Goal: Task Accomplishment & Management: Manage account settings

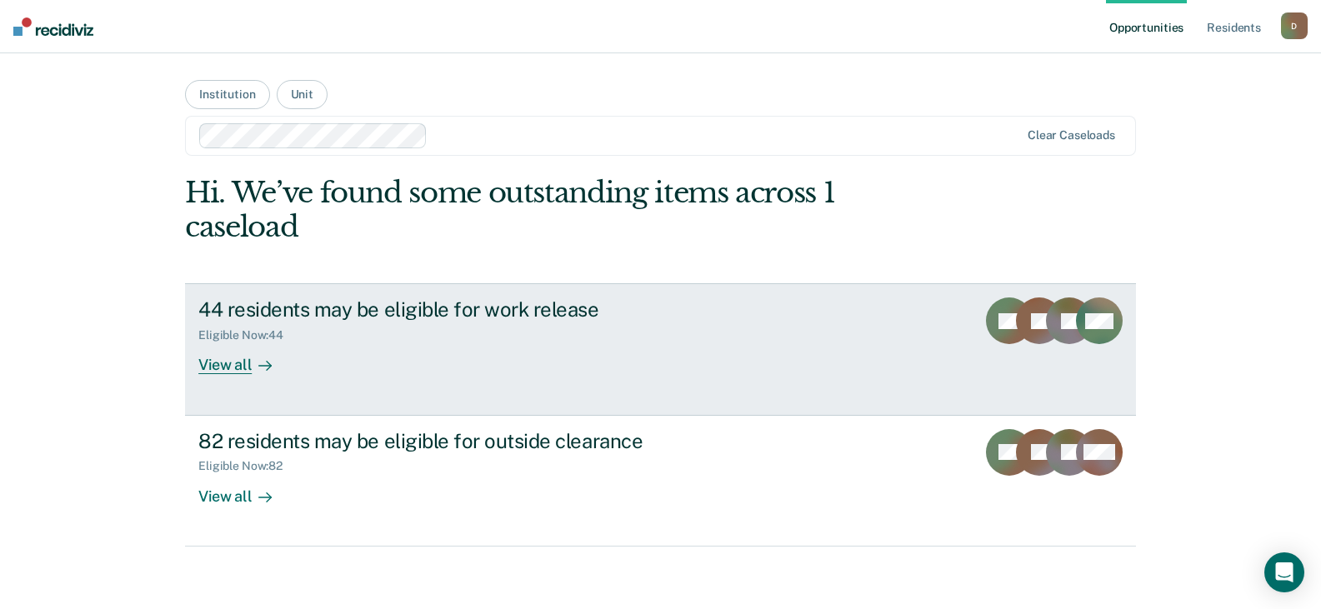
click at [233, 365] on div "View all" at bounding box center [244, 359] width 93 height 33
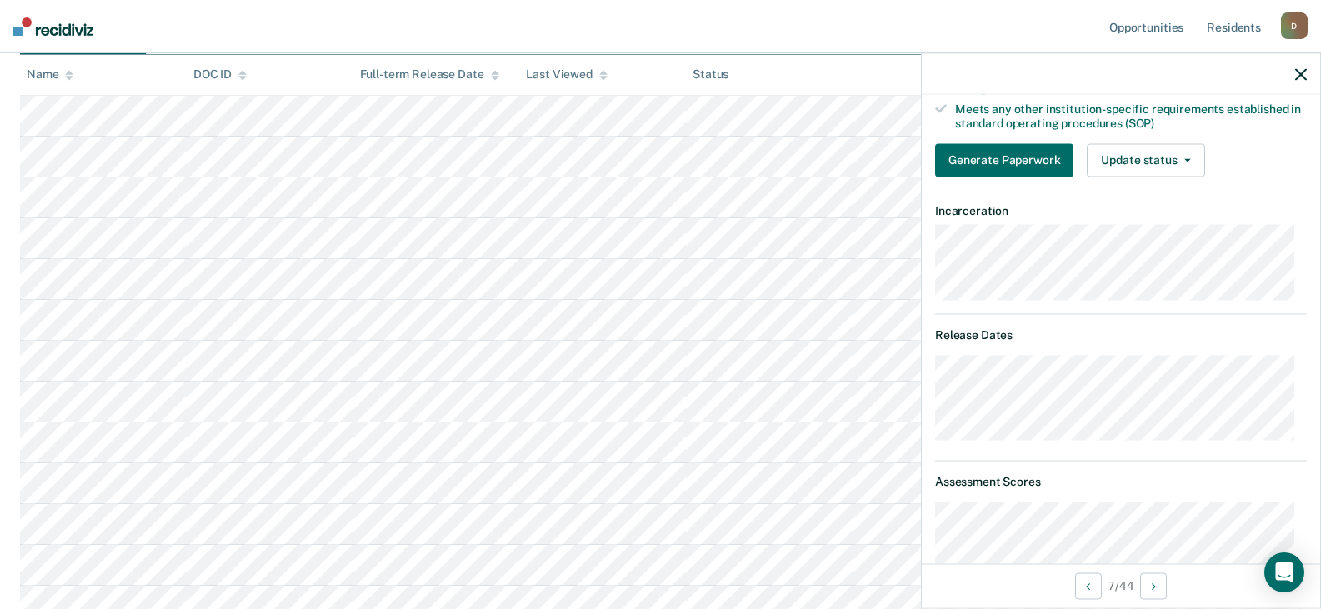
scroll to position [250, 0]
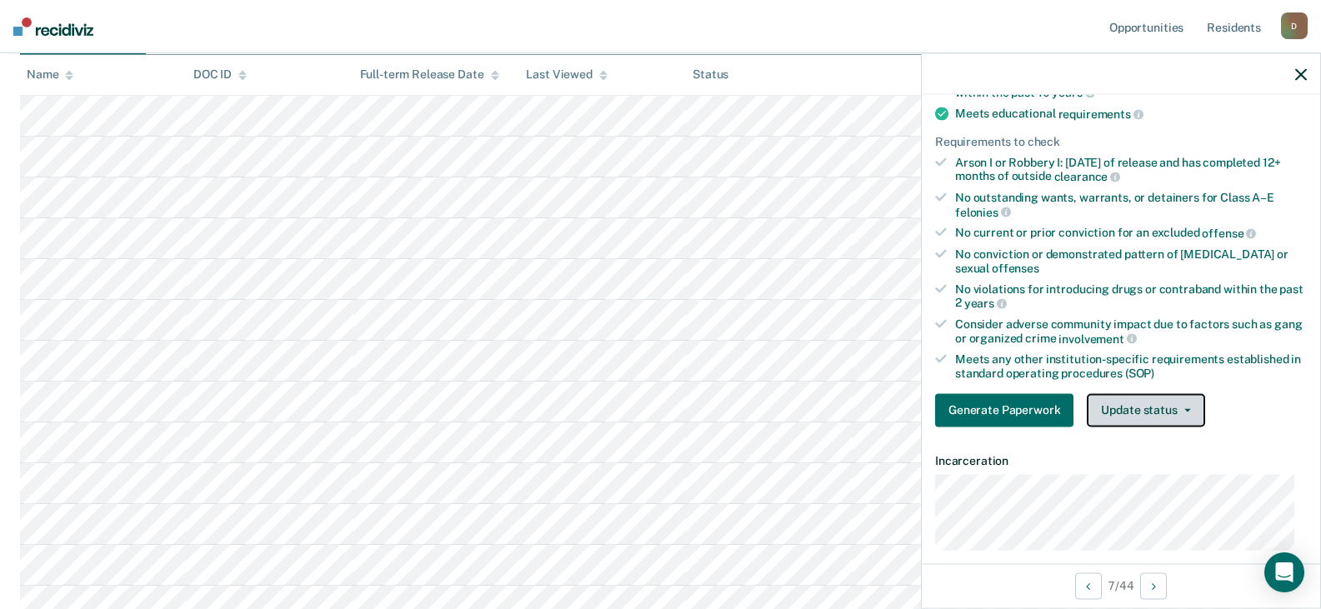
click at [1188, 414] on button "Update status" at bounding box center [1146, 409] width 118 height 33
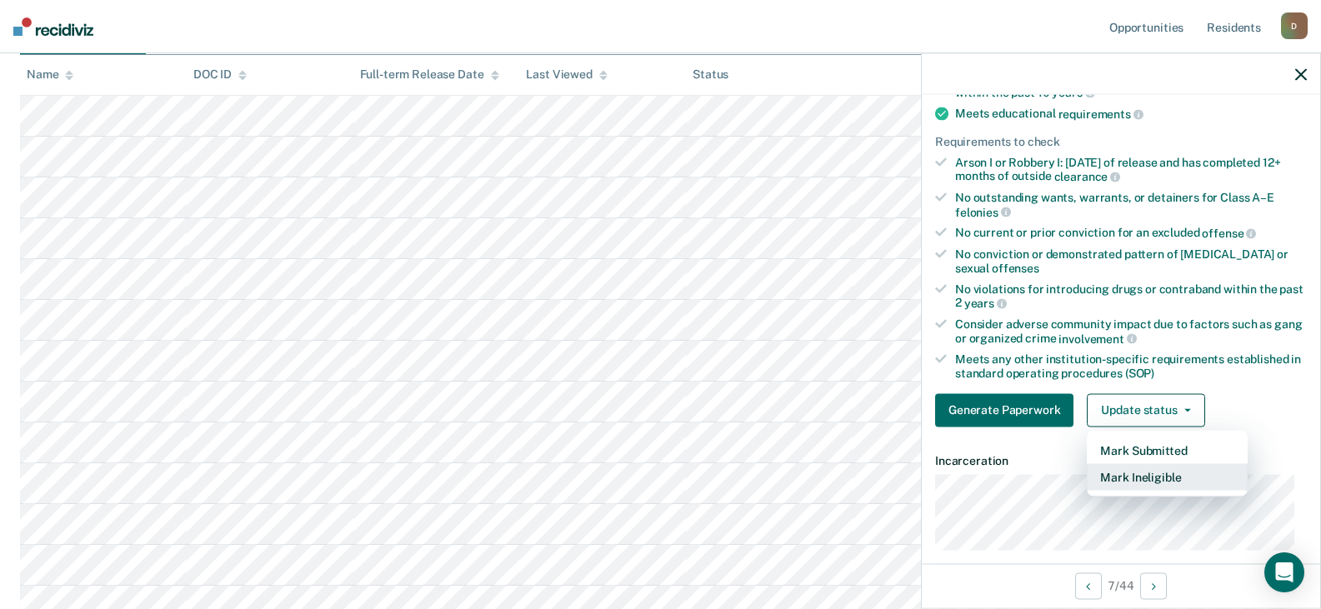
click at [1160, 475] on button "Mark Ineligible" at bounding box center [1167, 477] width 161 height 27
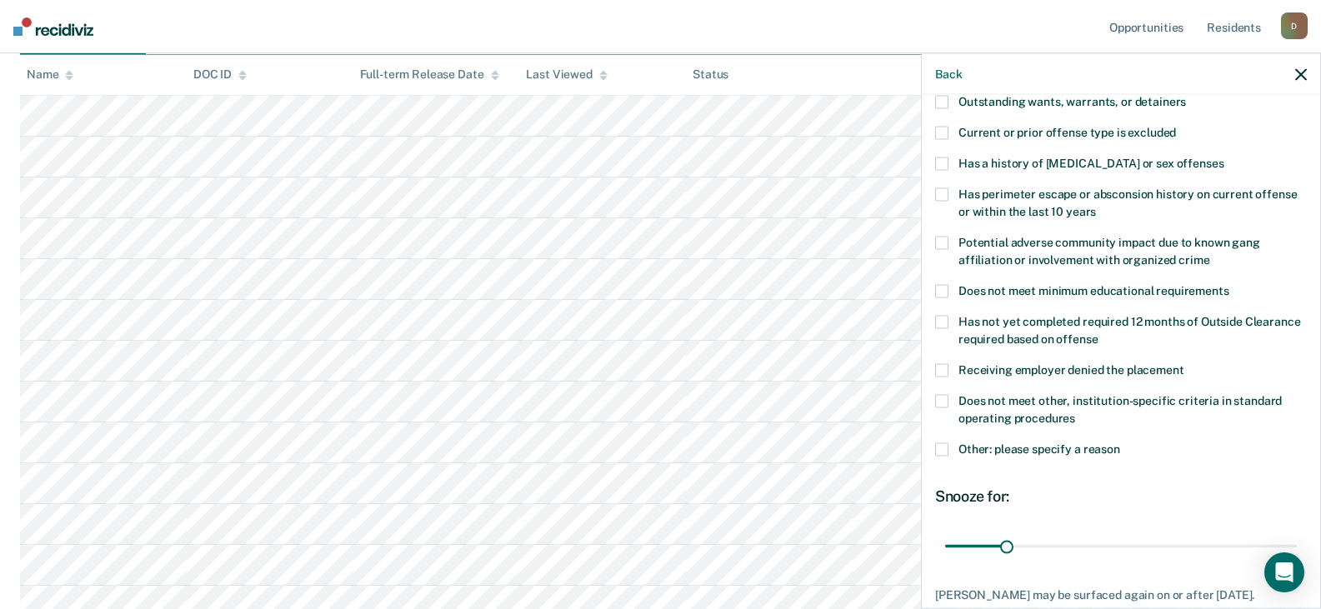
scroll to position [83, 0]
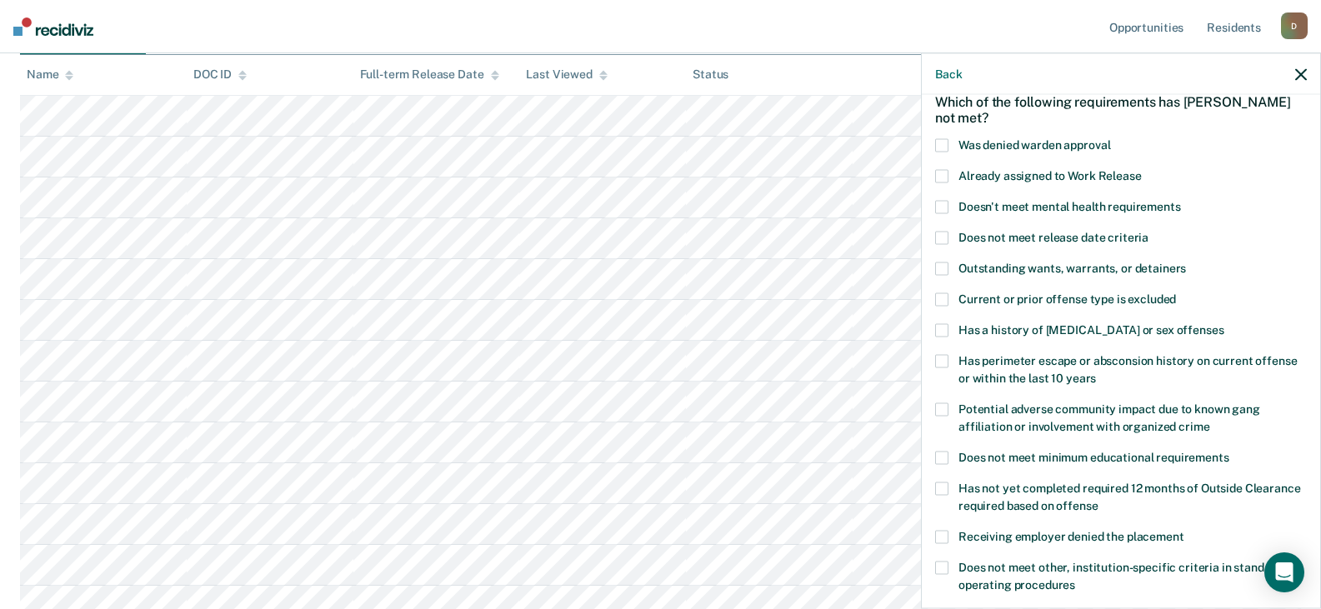
click at [945, 142] on span at bounding box center [941, 144] width 13 height 13
click at [1110, 138] on input "Was denied warden approval" at bounding box center [1110, 138] width 0 height 0
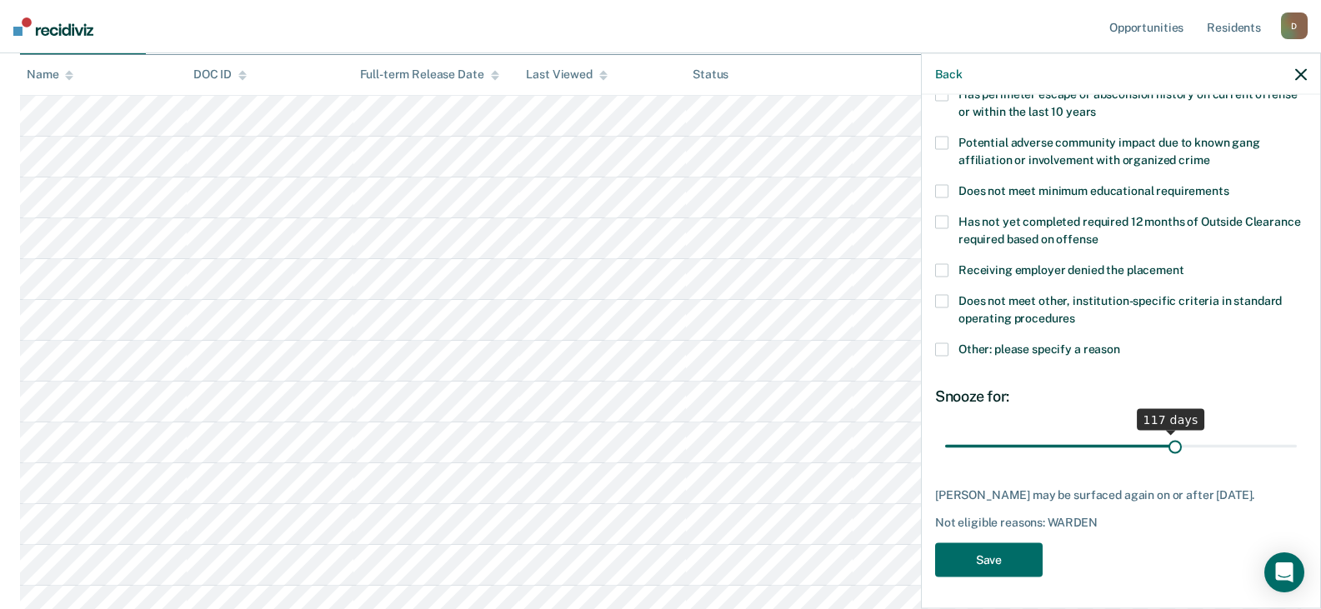
scroll to position [364, 0]
drag, startPoint x: 1006, startPoint y: 437, endPoint x: 1170, endPoint y: 443, distance: 163.5
type input "120"
click at [1170, 443] on input "range" at bounding box center [1121, 444] width 352 height 29
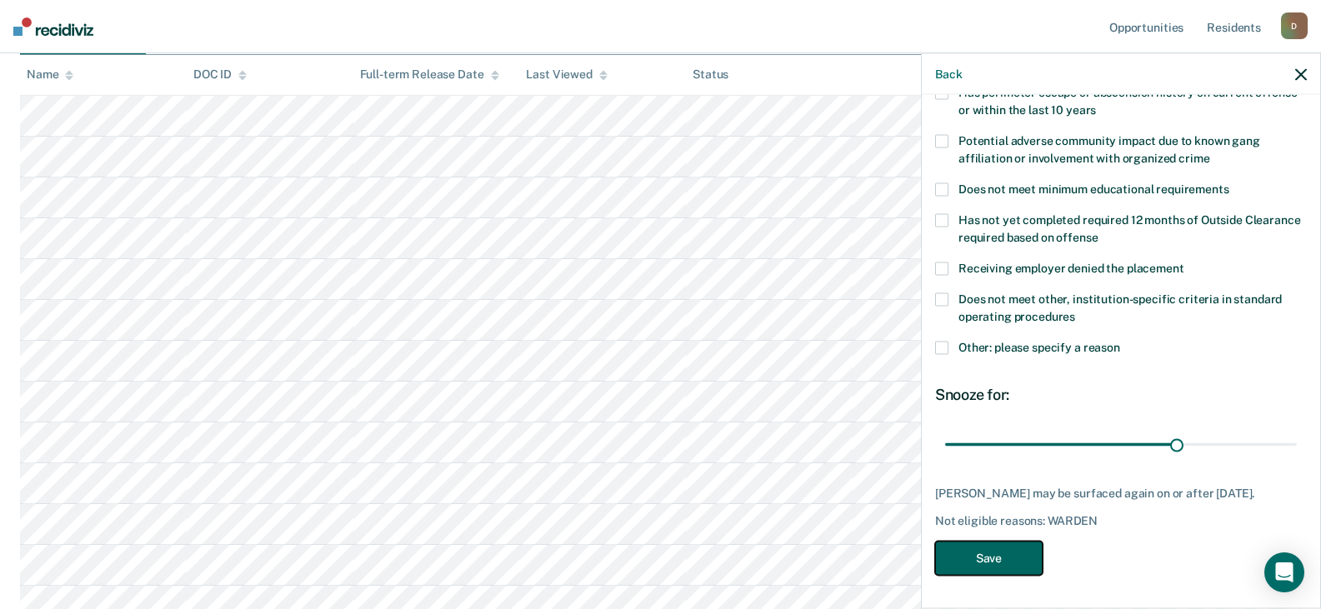
click at [989, 555] on button "Save" at bounding box center [989, 558] width 108 height 34
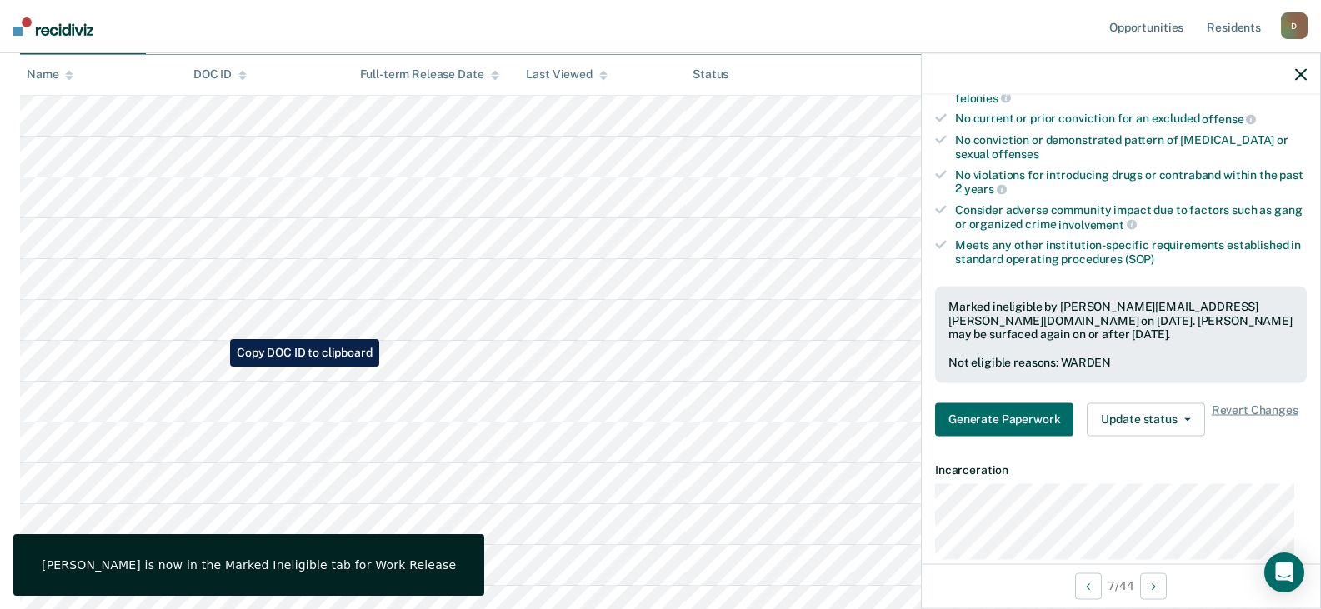
scroll to position [333, 0]
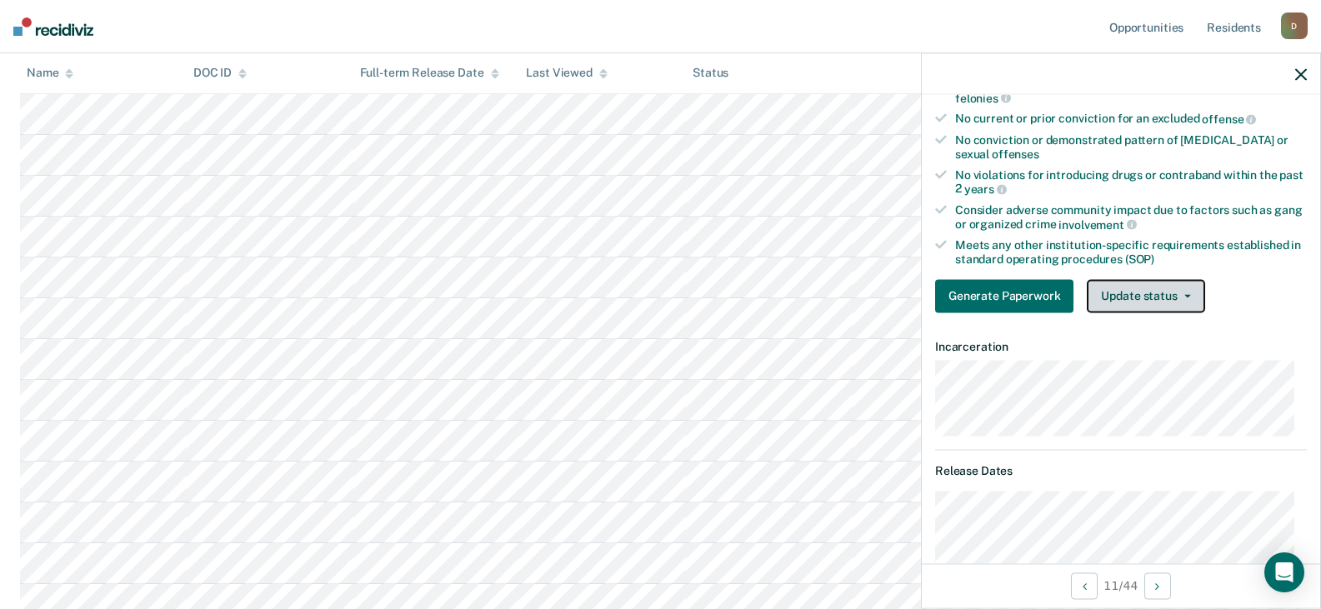
click at [1194, 292] on button "Update status" at bounding box center [1146, 295] width 118 height 33
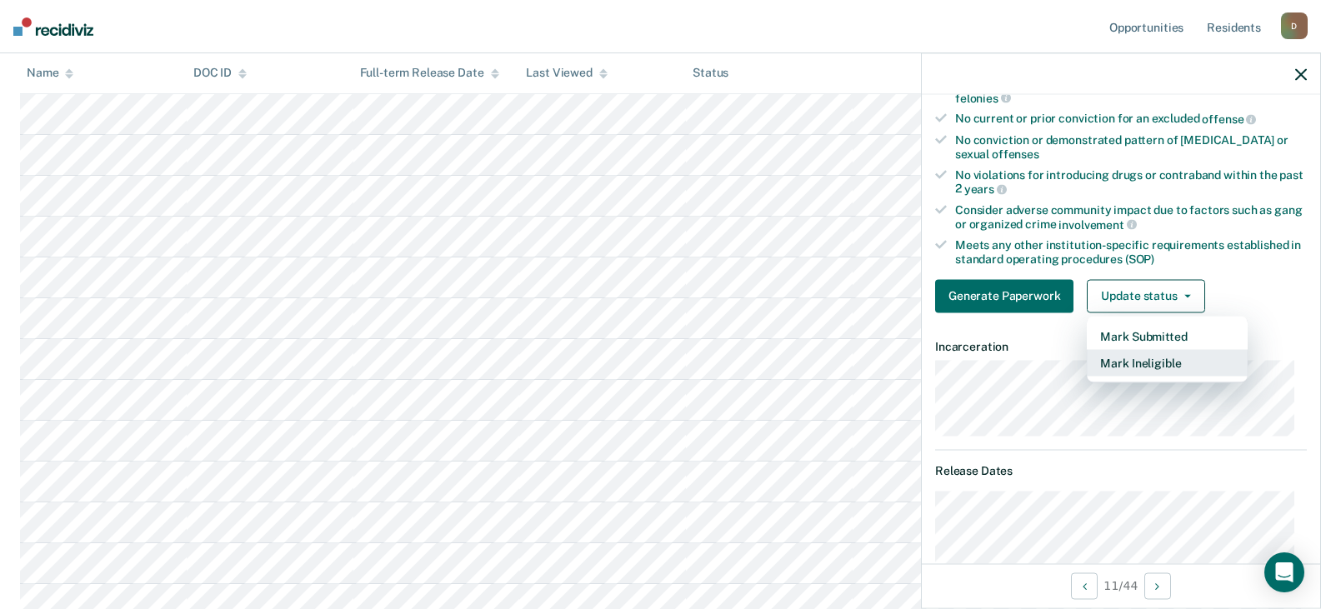
click at [1163, 358] on button "Mark Ineligible" at bounding box center [1167, 362] width 161 height 27
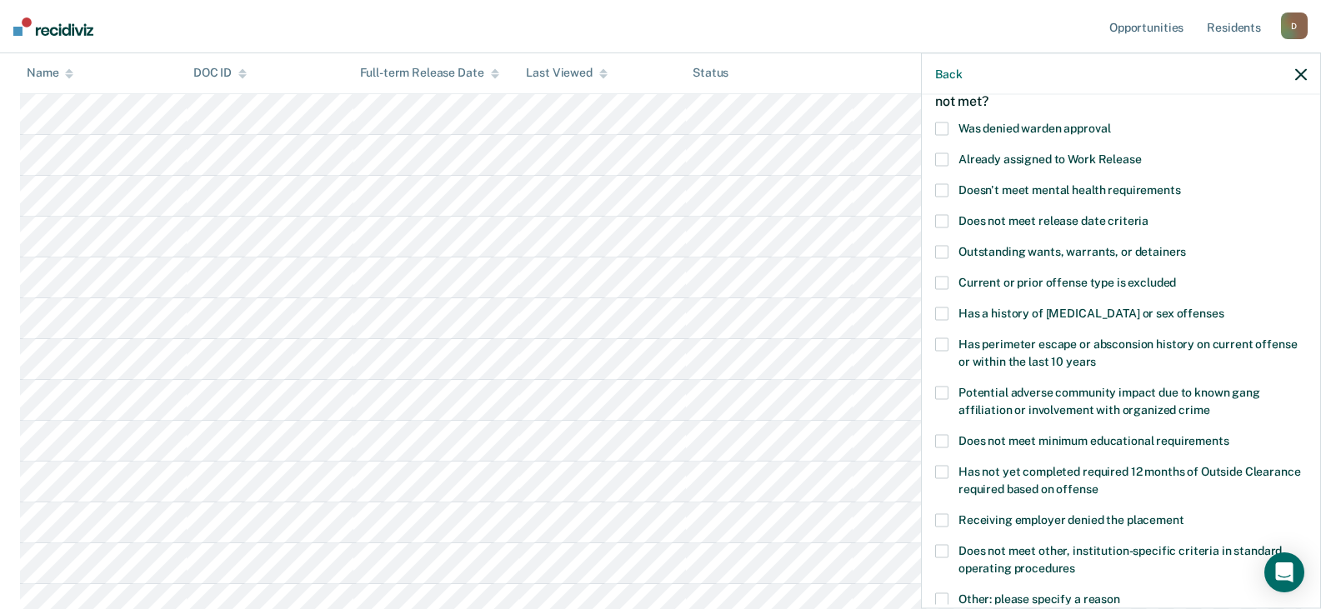
scroll to position [183, 0]
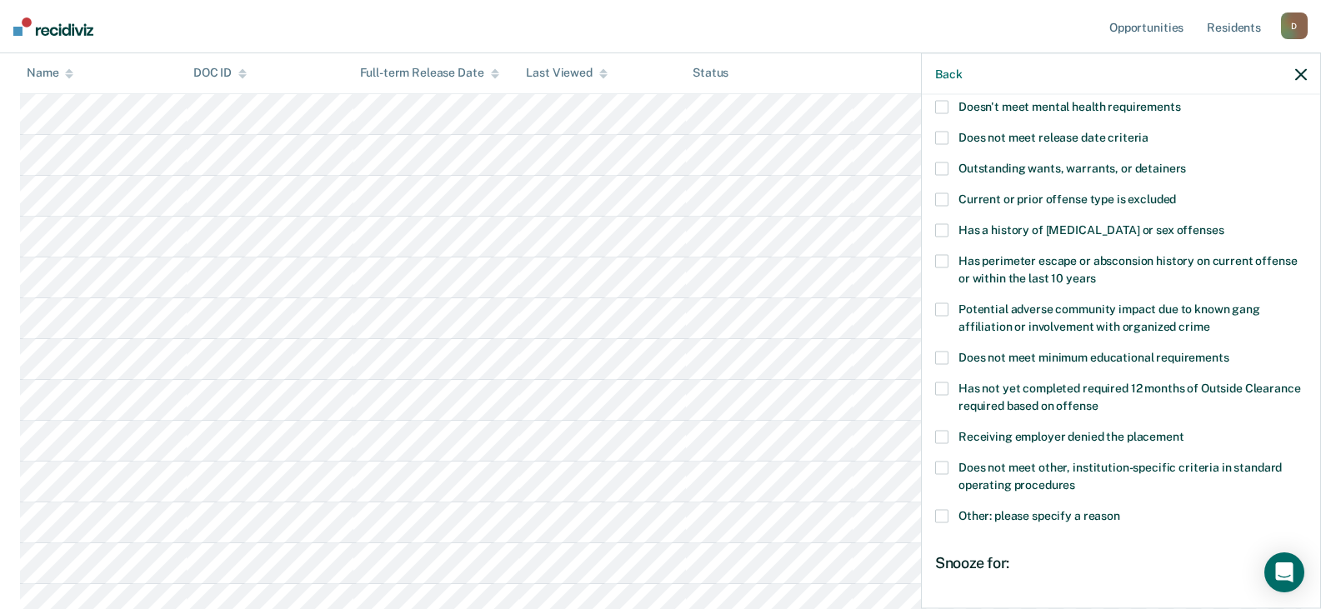
click at [947, 518] on span at bounding box center [941, 515] width 13 height 13
click at [1120, 509] on input "Other: please specify a reason" at bounding box center [1120, 509] width 0 height 0
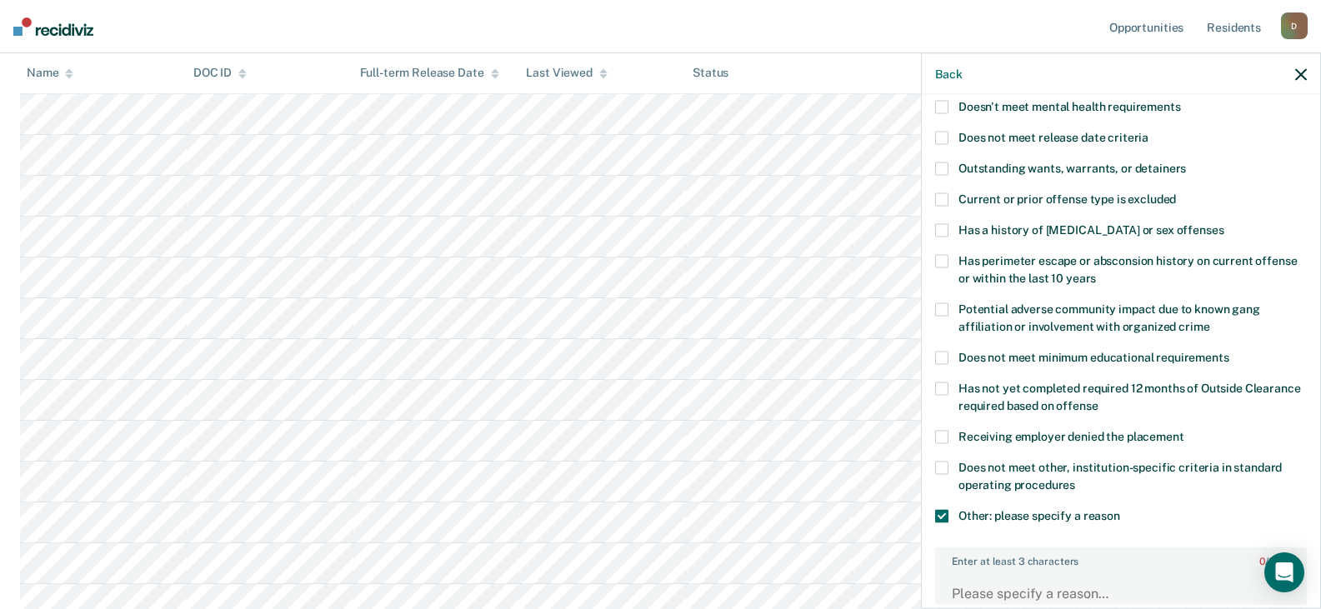
scroll to position [350, 0]
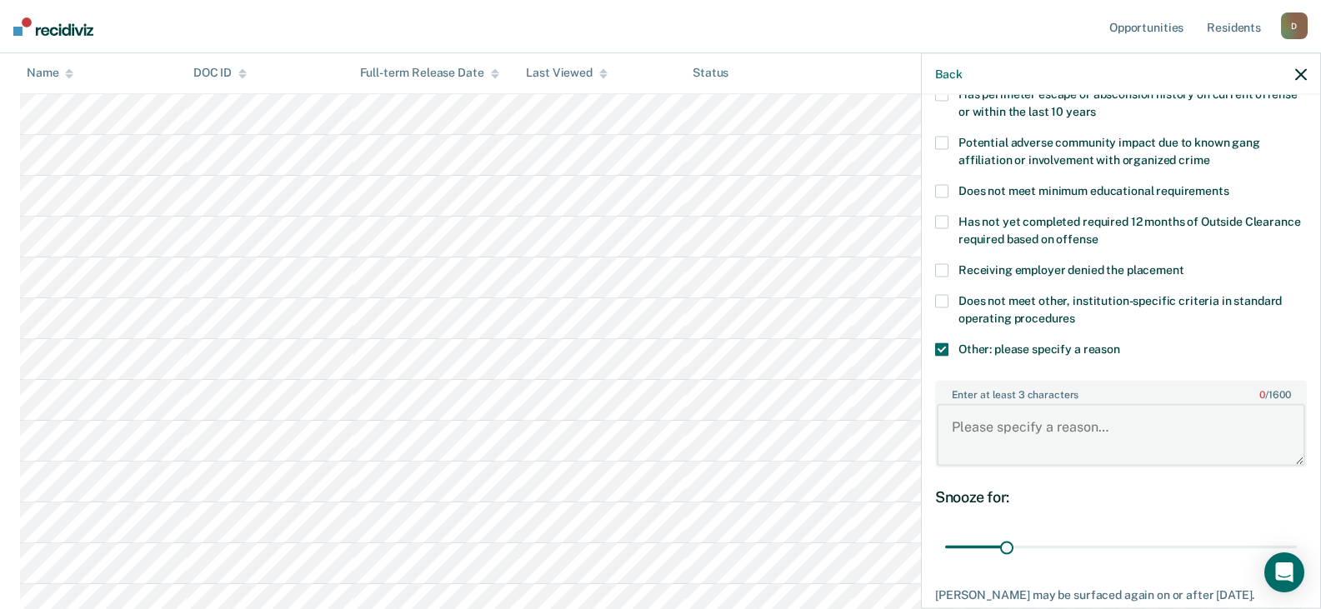
click at [1048, 428] on textarea "Enter at least 3 characters 0 / 1600" at bounding box center [1121, 435] width 368 height 62
type textarea "violation [DATE]"
drag, startPoint x: 1005, startPoint y: 544, endPoint x: 1060, endPoint y: 541, distance: 55.1
type input "60"
click at [1060, 541] on input "range" at bounding box center [1121, 547] width 352 height 29
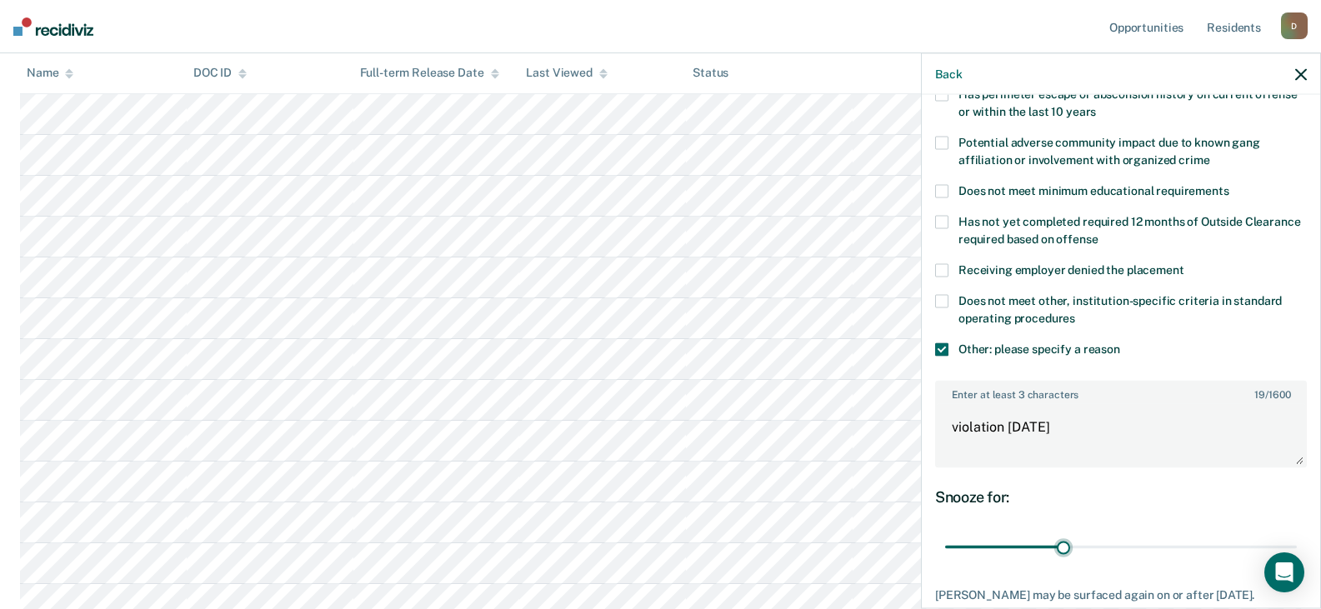
scroll to position [451, 0]
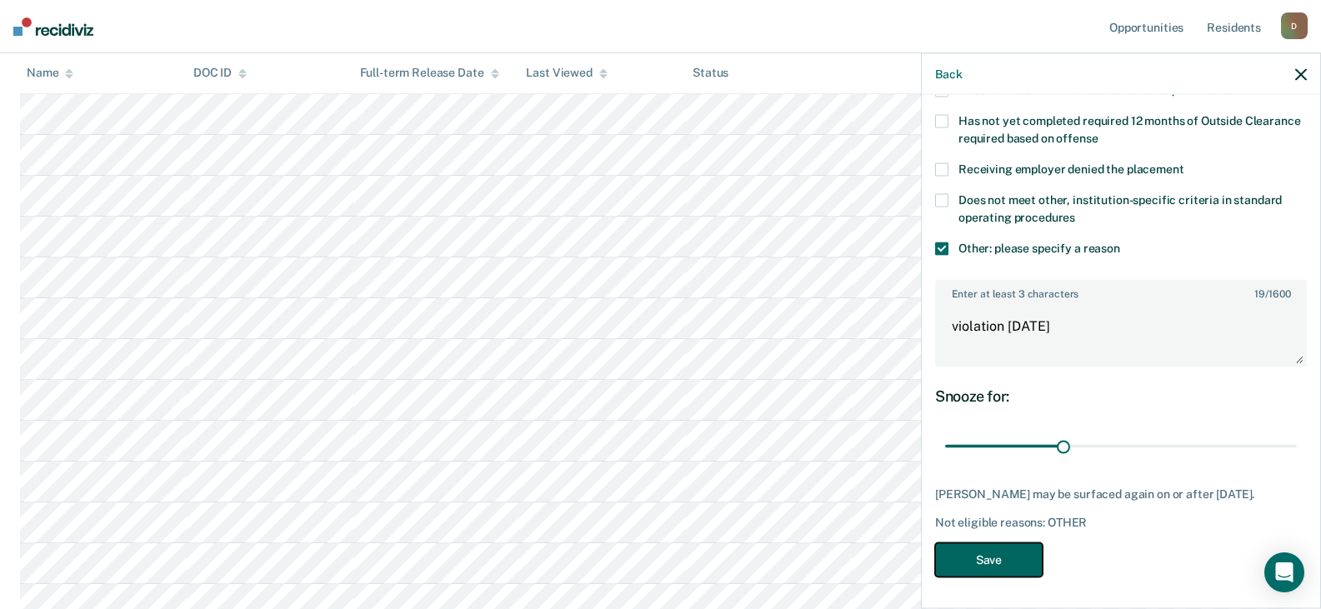
click at [980, 566] on button "Save" at bounding box center [989, 560] width 108 height 34
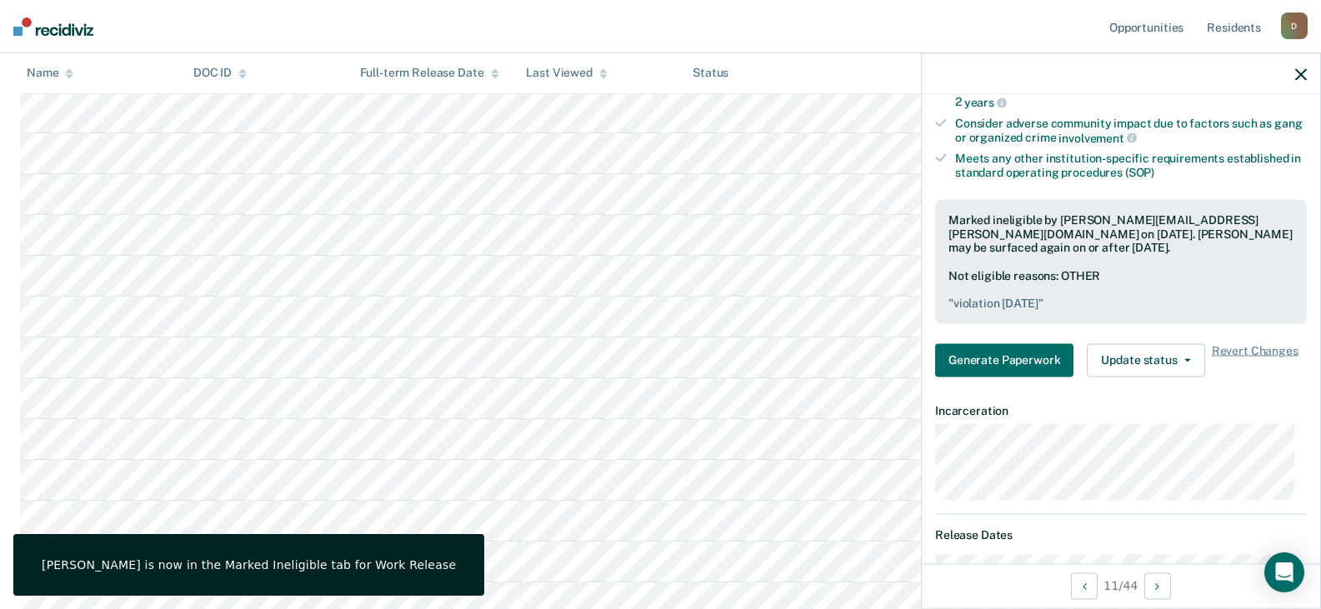
scroll to position [500, 0]
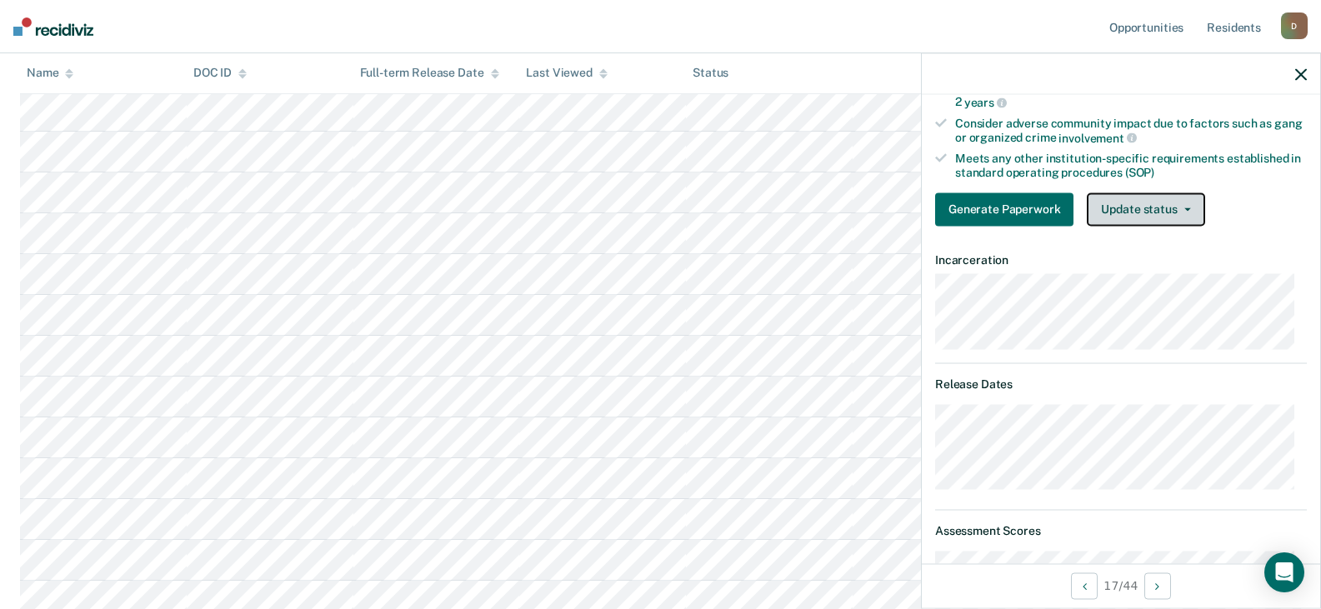
click at [1194, 208] on button "Update status" at bounding box center [1146, 209] width 118 height 33
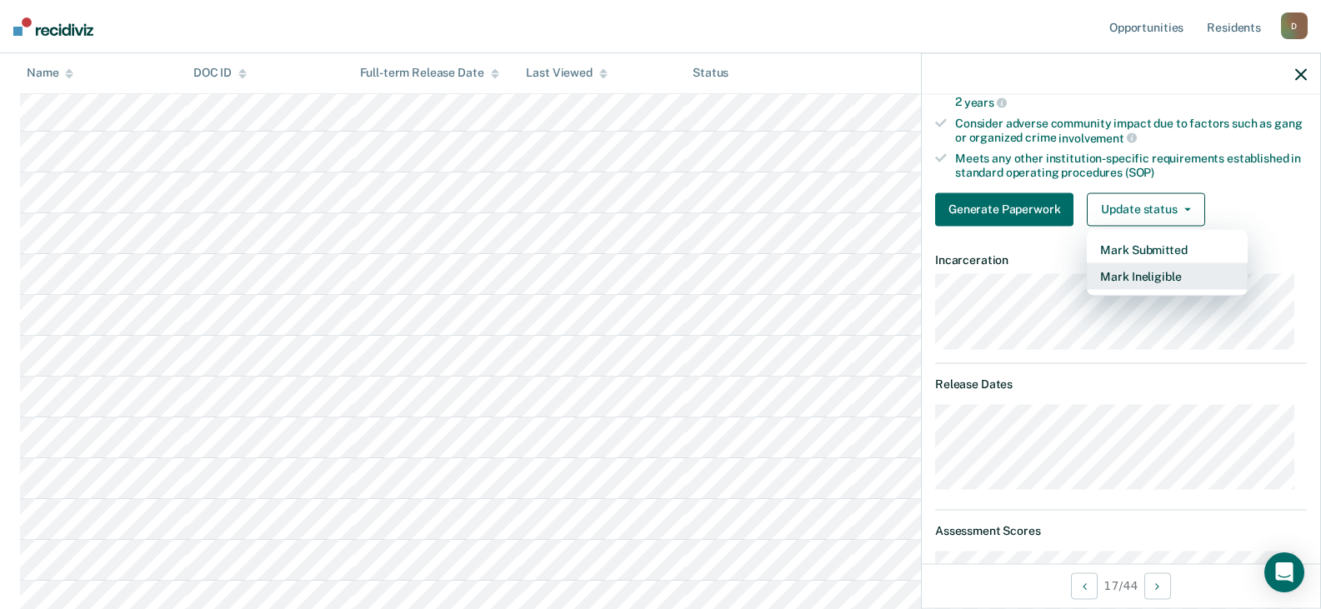
click at [1160, 277] on button "Mark Ineligible" at bounding box center [1167, 276] width 161 height 27
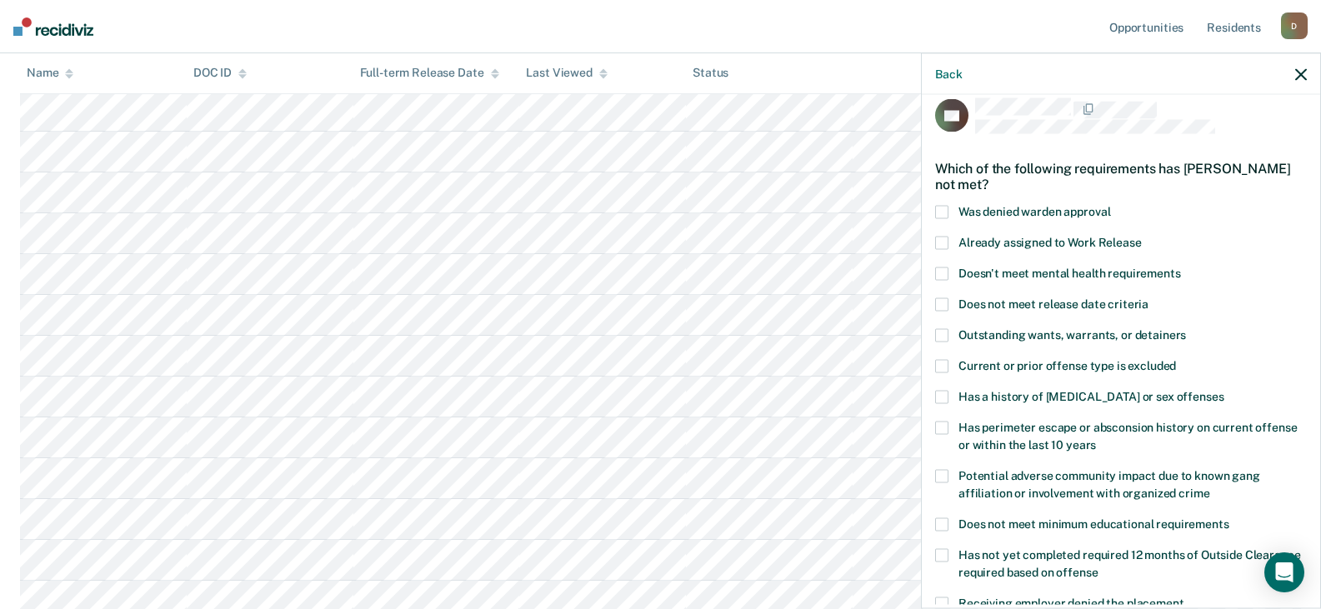
scroll to position [350, 0]
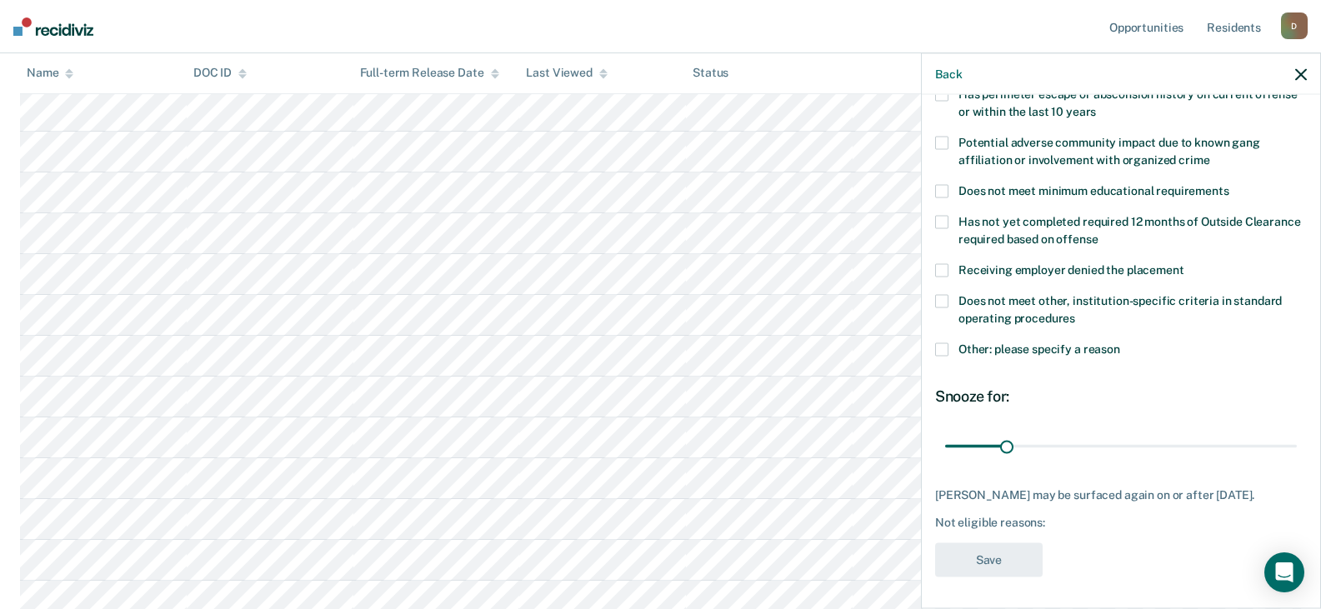
click at [935, 348] on div "RG Which of the following requirements has [PERSON_NAME] not met? Was denied wa…" at bounding box center [1121, 350] width 398 height 510
click at [950, 348] on label "Other: please specify a reason" at bounding box center [1121, 352] width 372 height 18
click at [1120, 343] on input "Other: please specify a reason" at bounding box center [1120, 343] width 0 height 0
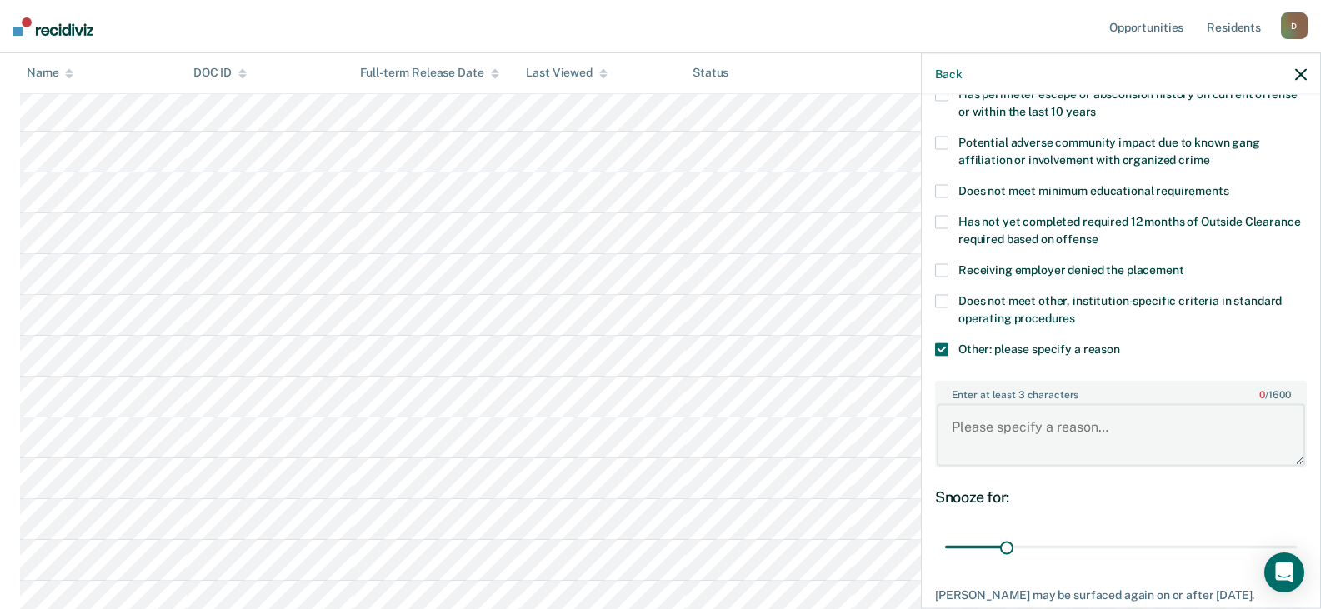
click at [1086, 437] on textarea "Enter at least 3 characters 0 / 1600" at bounding box center [1121, 435] width 368 height 62
click at [1030, 438] on textarea "Enter at least 3 characters 0 / 1600" at bounding box center [1121, 435] width 368 height 62
type textarea "Gets out [DATE]."
drag, startPoint x: 1002, startPoint y: 546, endPoint x: 1062, endPoint y: 543, distance: 60.1
type input "61"
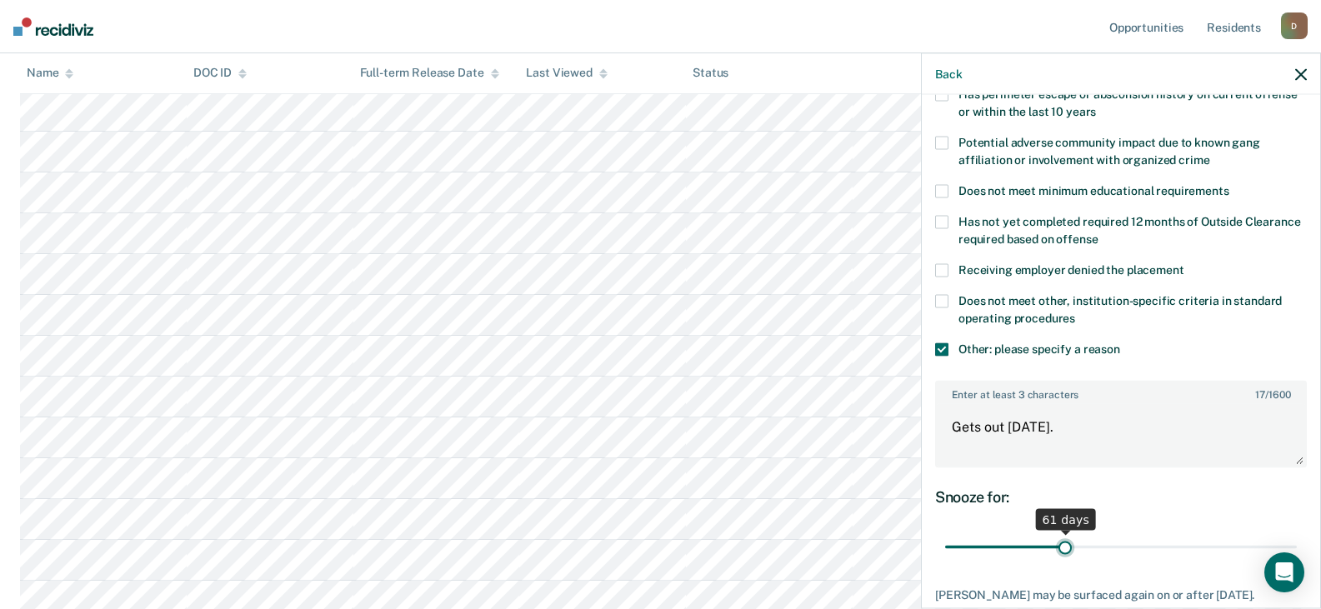
click at [1062, 543] on input "range" at bounding box center [1121, 547] width 352 height 29
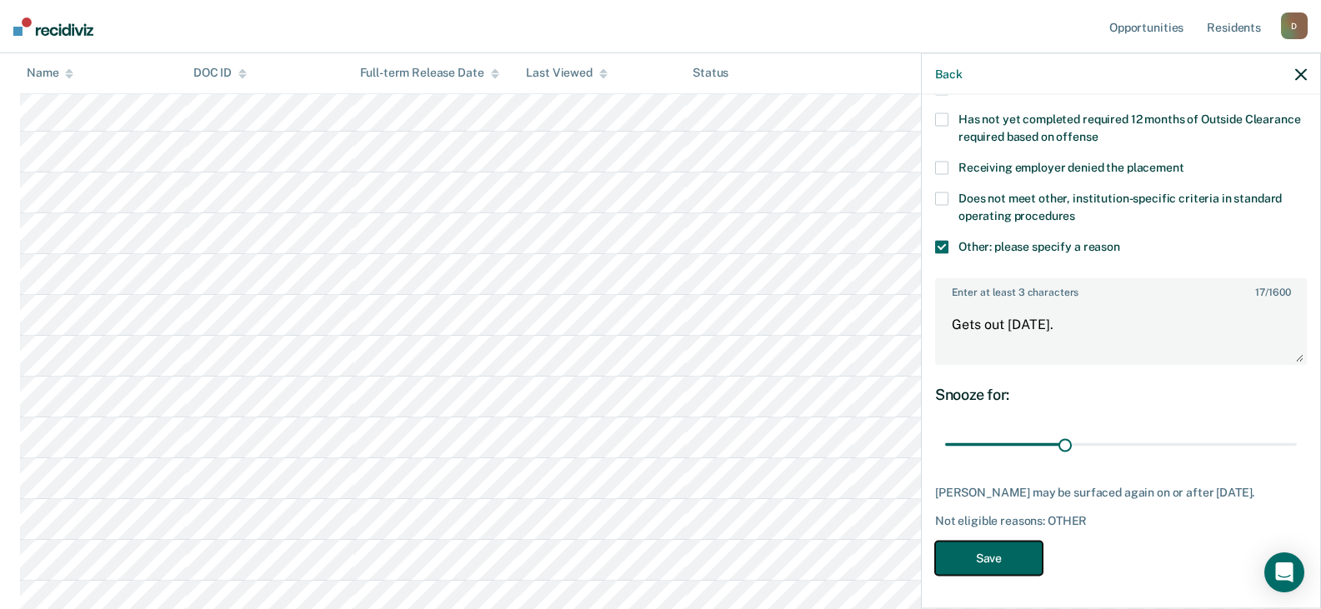
click at [1005, 554] on button "Save" at bounding box center [989, 558] width 108 height 34
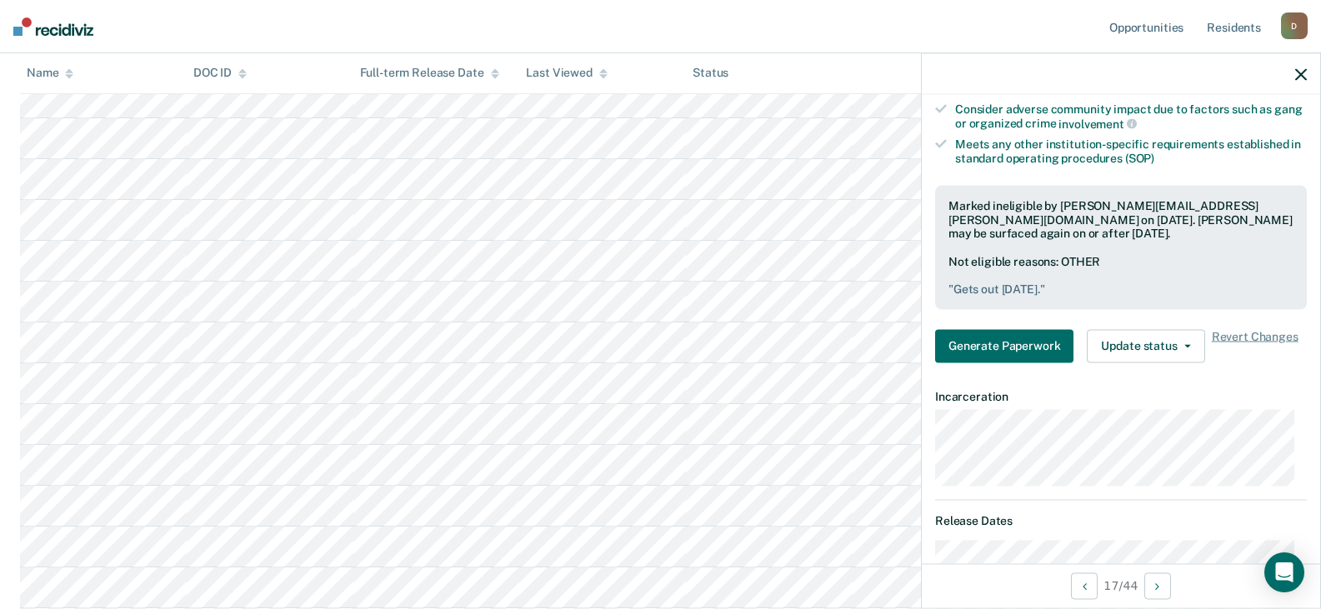
scroll to position [1250, 0]
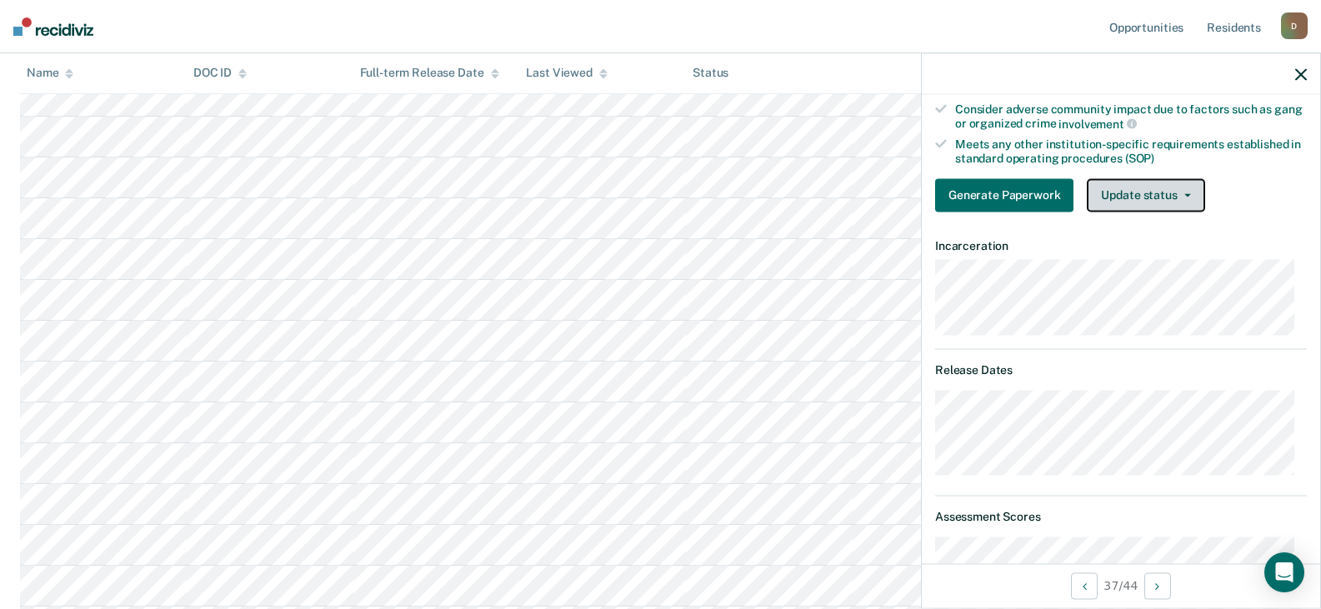
click at [1185, 188] on button "Update status" at bounding box center [1146, 194] width 118 height 33
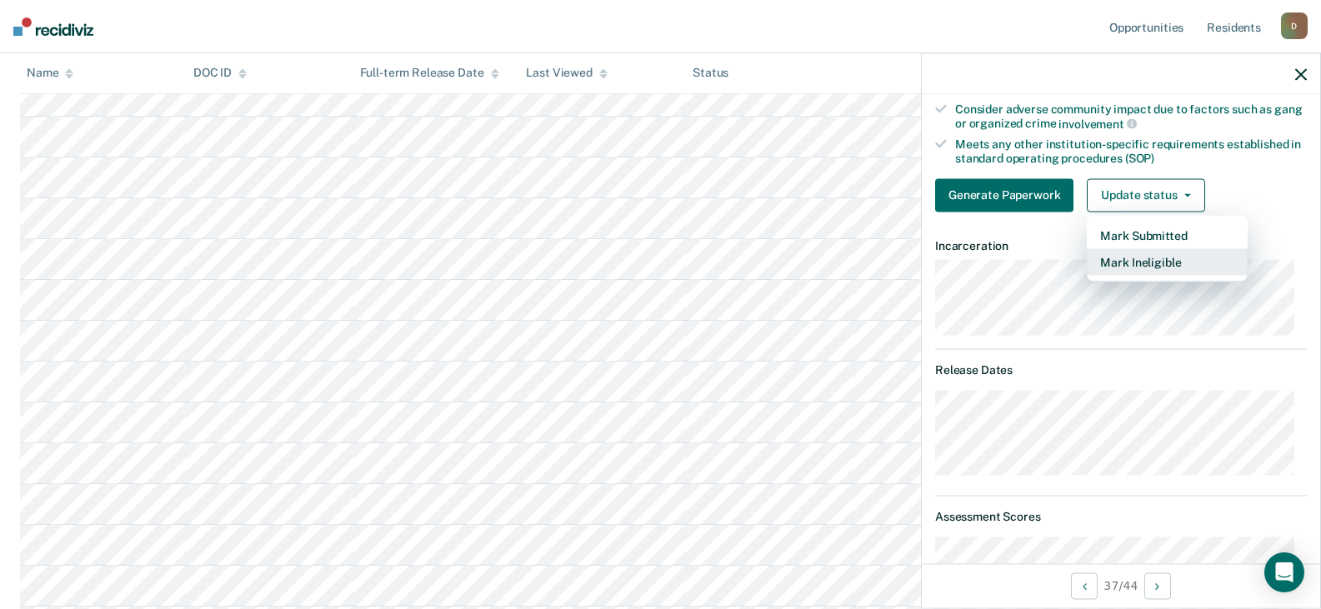
click at [1164, 255] on button "Mark Ineligible" at bounding box center [1167, 261] width 161 height 27
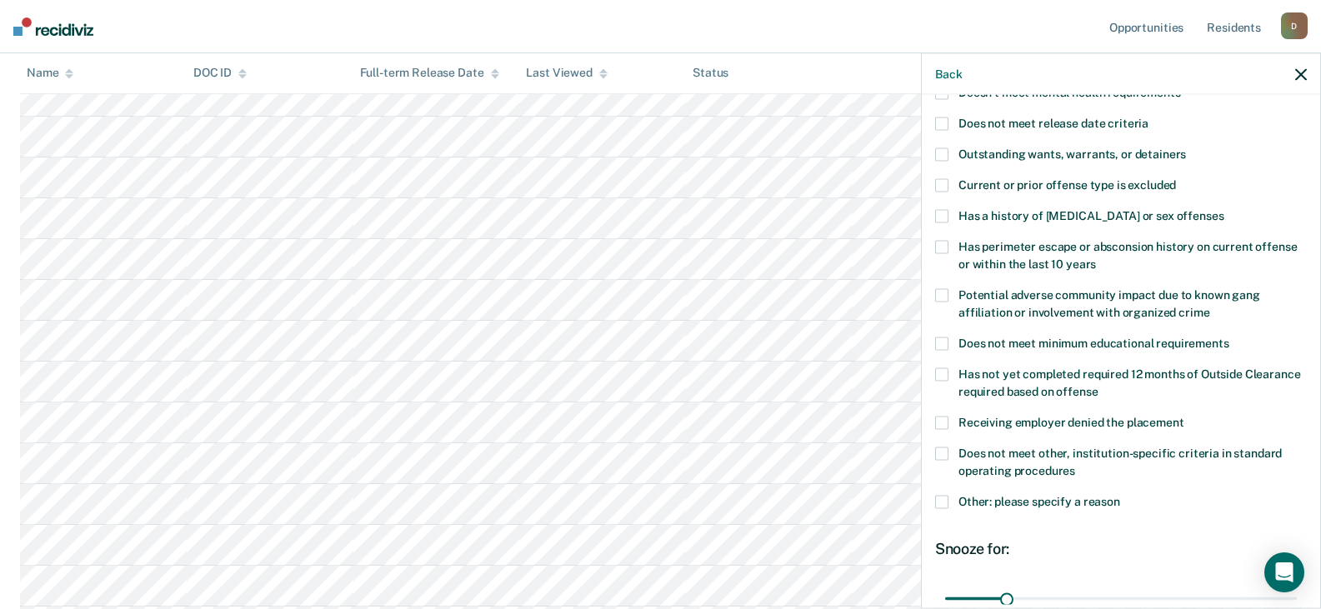
scroll to position [114, 0]
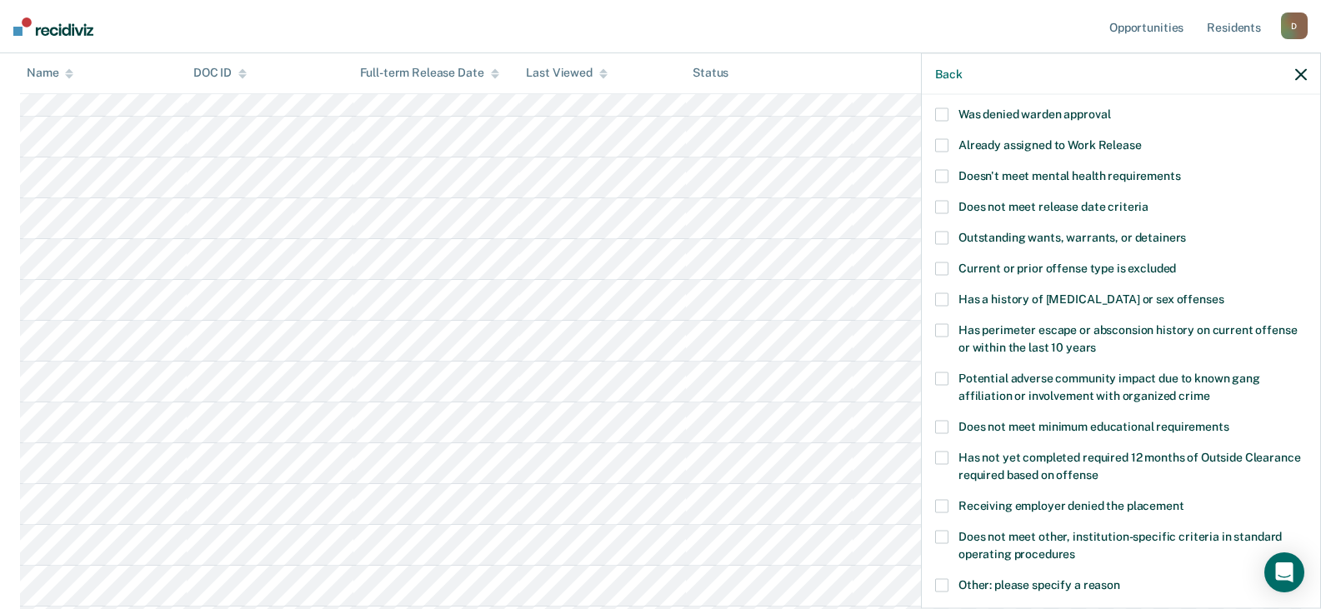
click at [942, 296] on span at bounding box center [941, 299] width 13 height 13
click at [1224, 293] on input "Has a history of [MEDICAL_DATA] or sex offenses" at bounding box center [1224, 293] width 0 height 0
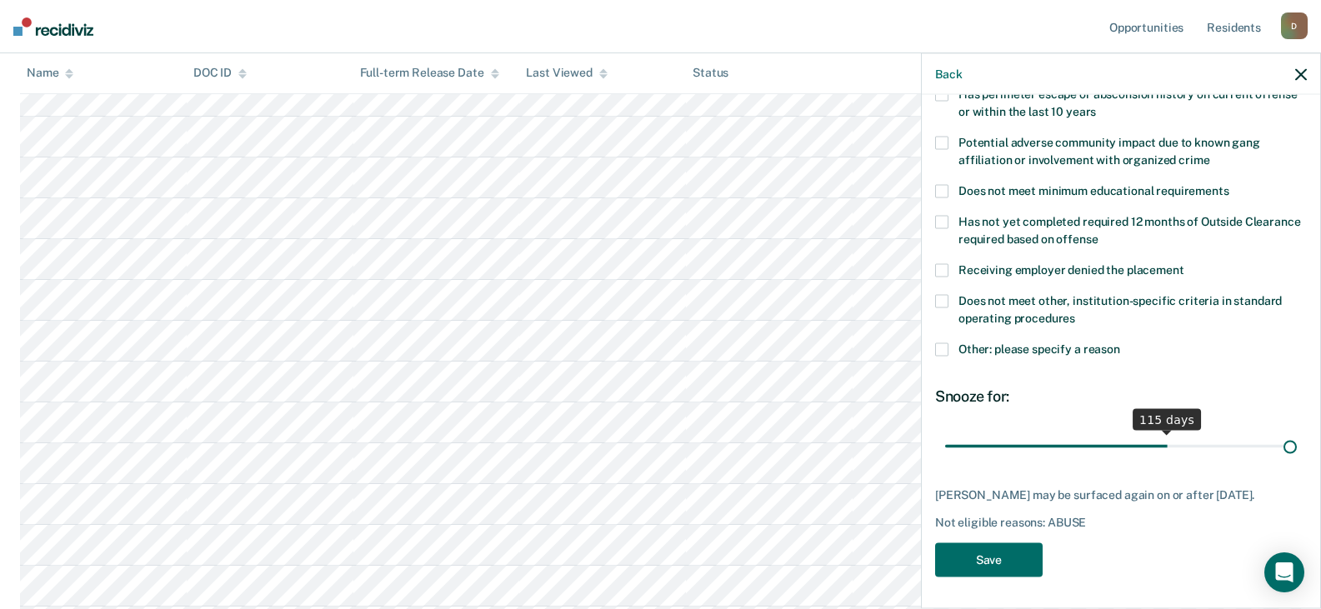
scroll to position [350, 0]
drag, startPoint x: 1007, startPoint y: 432, endPoint x: 1297, endPoint y: 430, distance: 290.1
type input "180"
click at [1297, 432] on input "range" at bounding box center [1121, 446] width 352 height 29
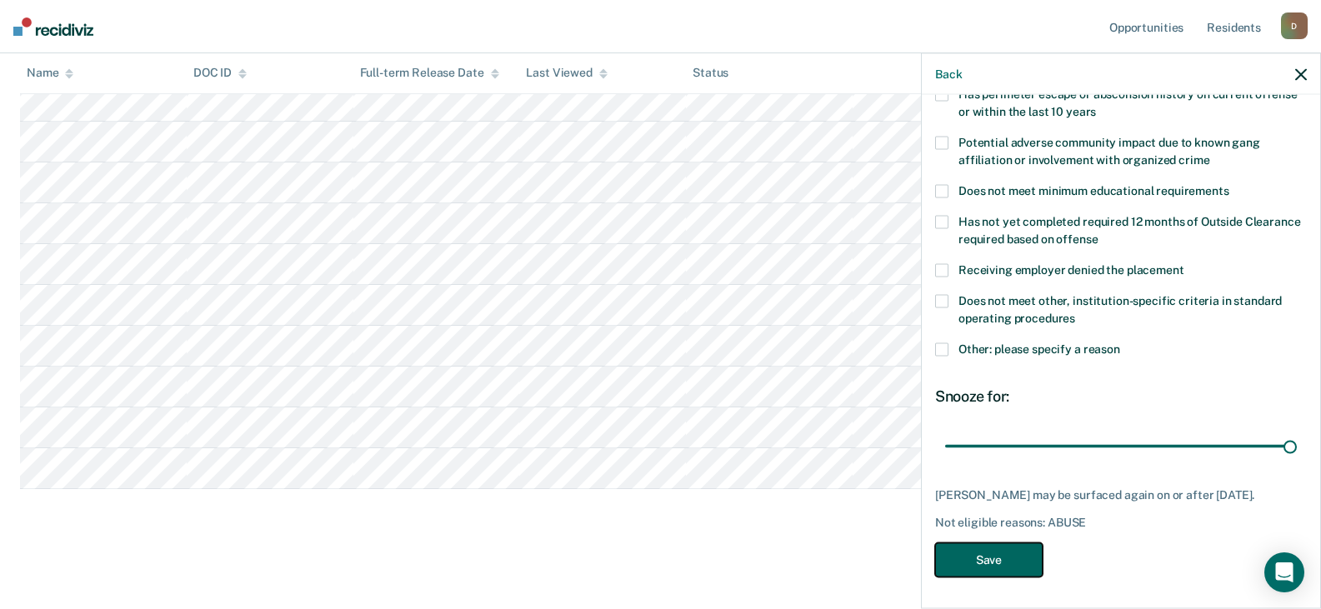
click at [995, 560] on button "Save" at bounding box center [989, 560] width 108 height 34
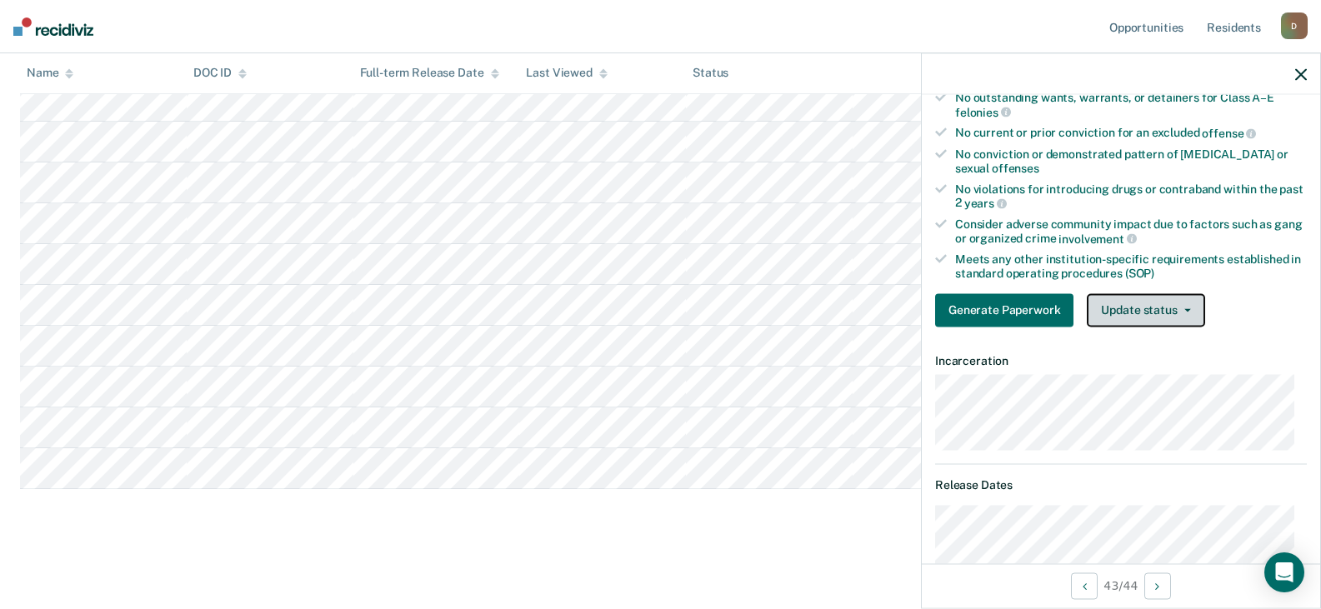
click at [1178, 309] on span "button" at bounding box center [1184, 309] width 13 height 3
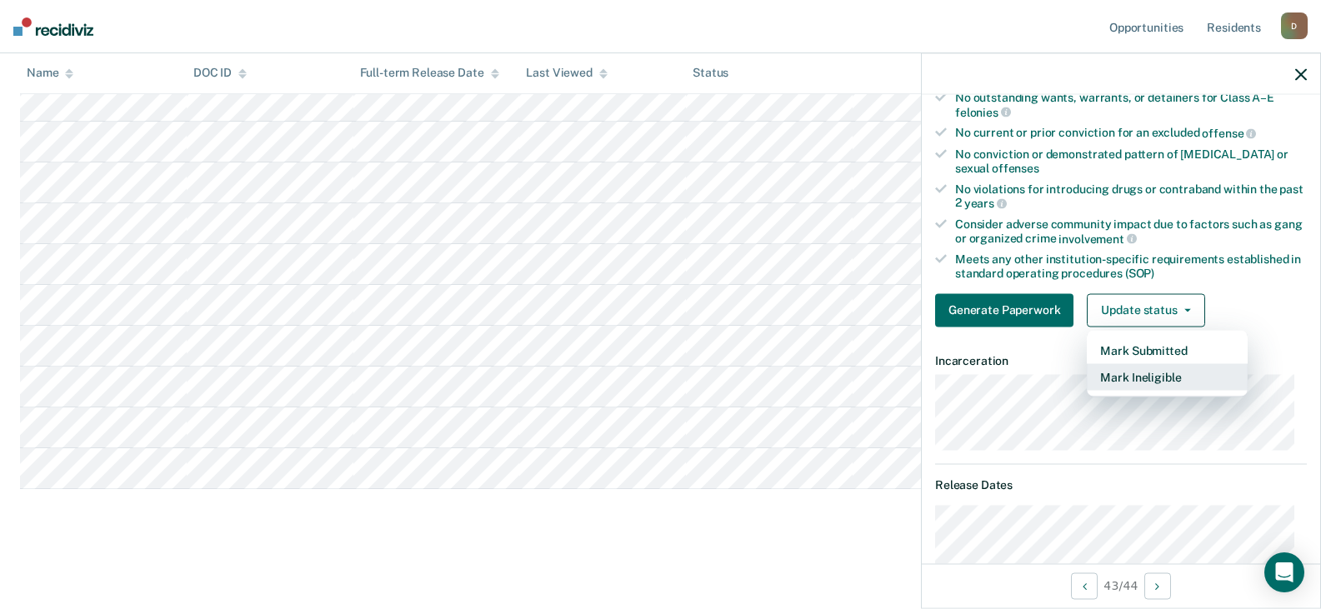
click at [1143, 380] on button "Mark Ineligible" at bounding box center [1167, 376] width 161 height 27
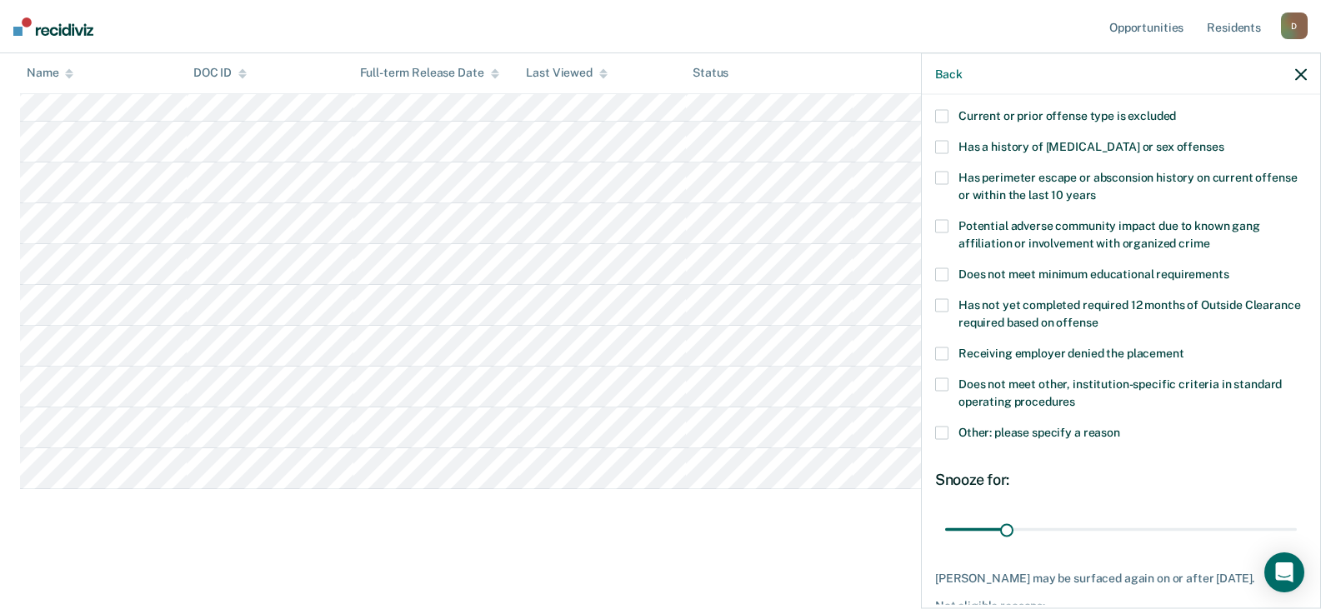
scroll to position [183, 0]
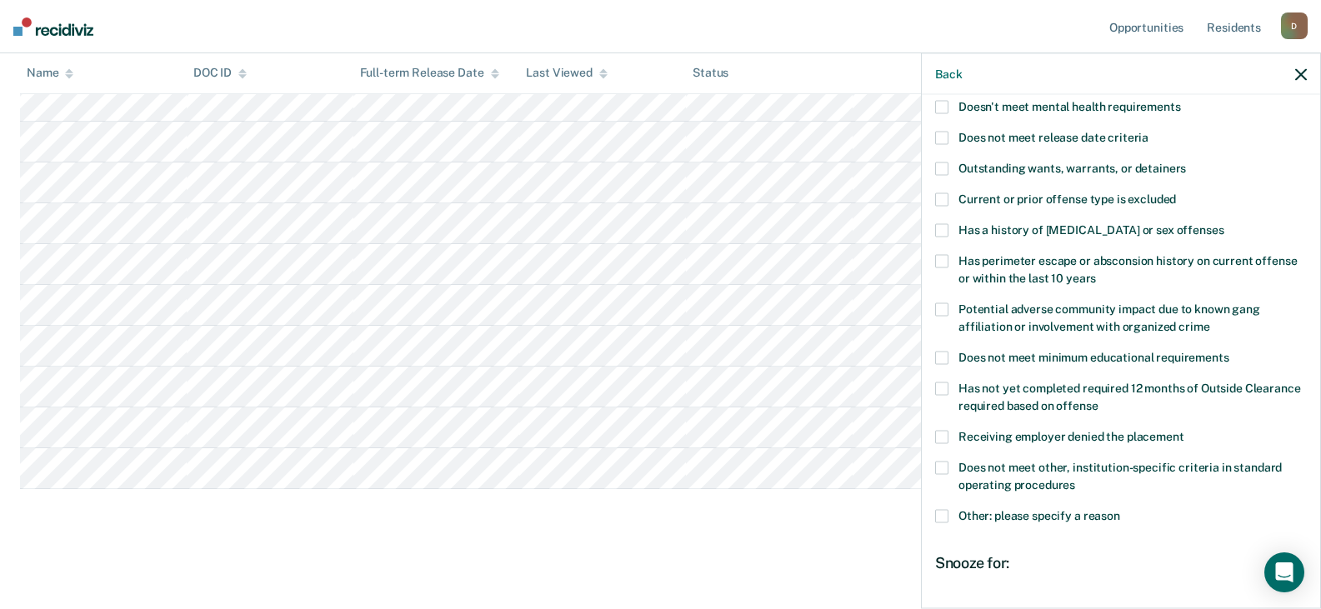
click at [941, 229] on span at bounding box center [941, 229] width 13 height 13
click at [1224, 223] on input "Has a history of [MEDICAL_DATA] or sex offenses" at bounding box center [1224, 223] width 0 height 0
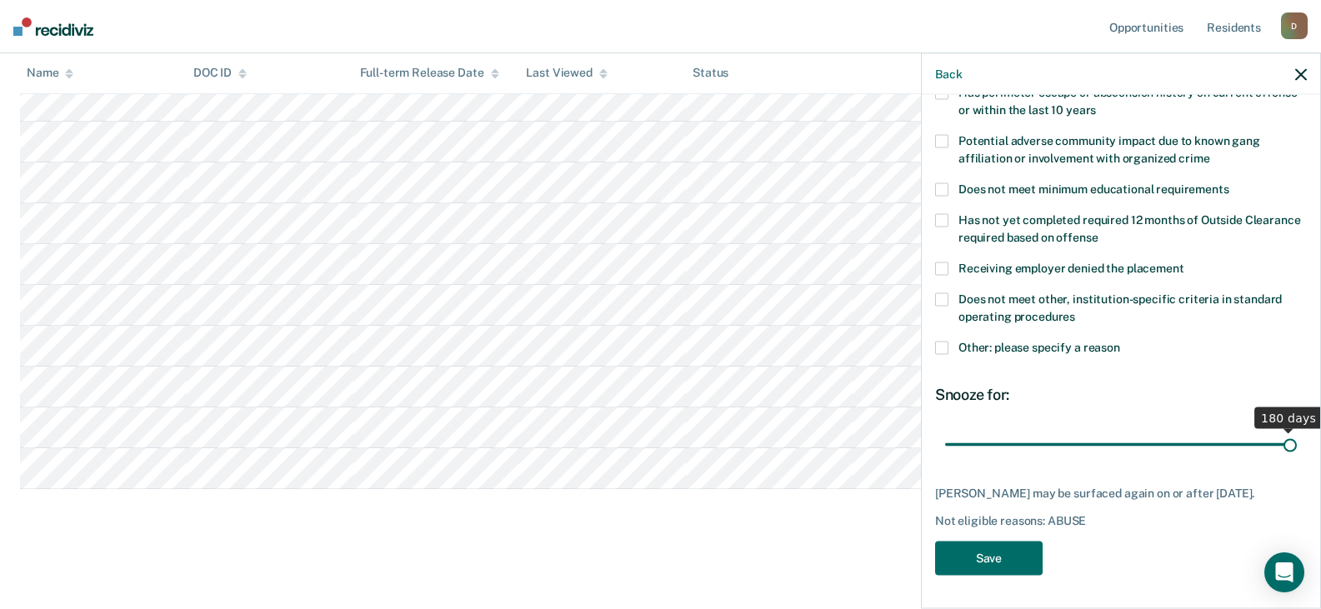
scroll to position [364, 0]
drag, startPoint x: 1000, startPoint y: 430, endPoint x: 1357, endPoint y: 436, distance: 356.8
type input "180"
click at [1297, 436] on input "range" at bounding box center [1121, 444] width 352 height 29
click at [1000, 567] on button "Save" at bounding box center [989, 558] width 108 height 34
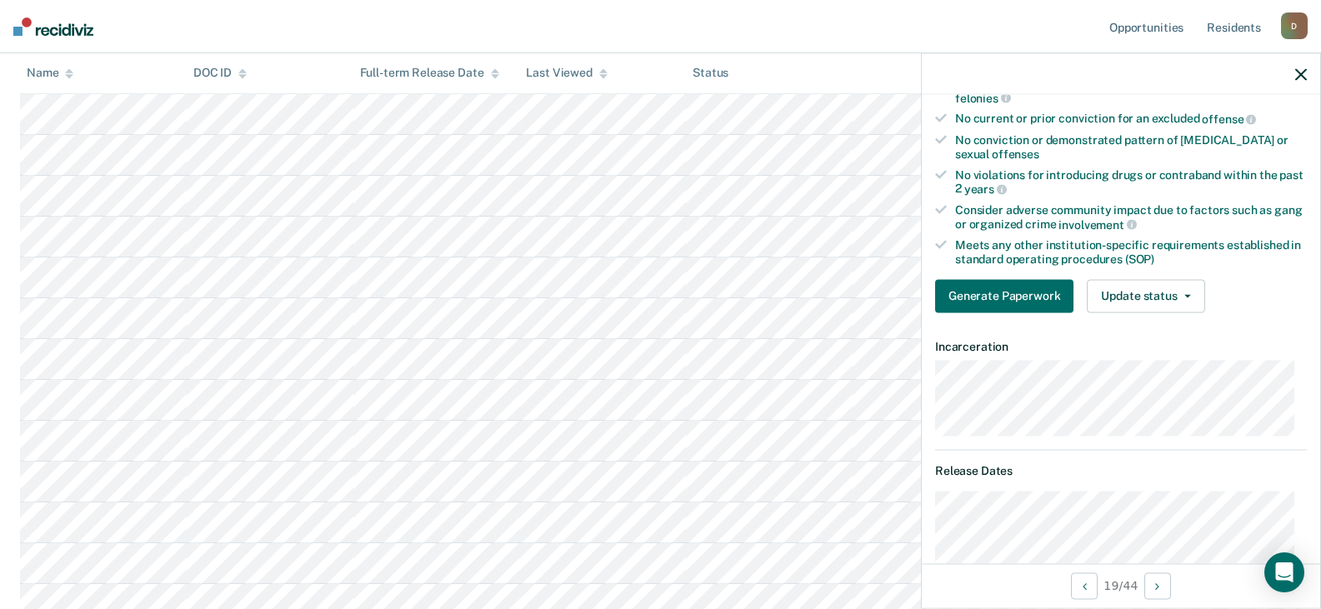
scroll to position [114, 0]
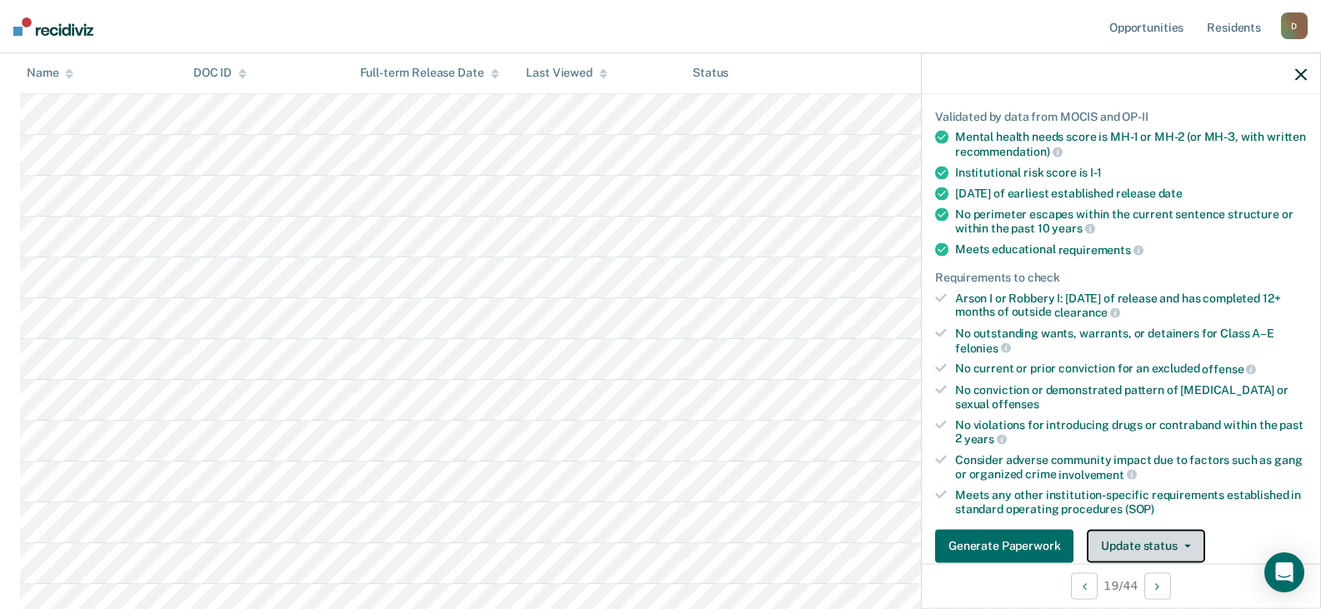
click at [1158, 533] on button "Update status" at bounding box center [1146, 545] width 118 height 33
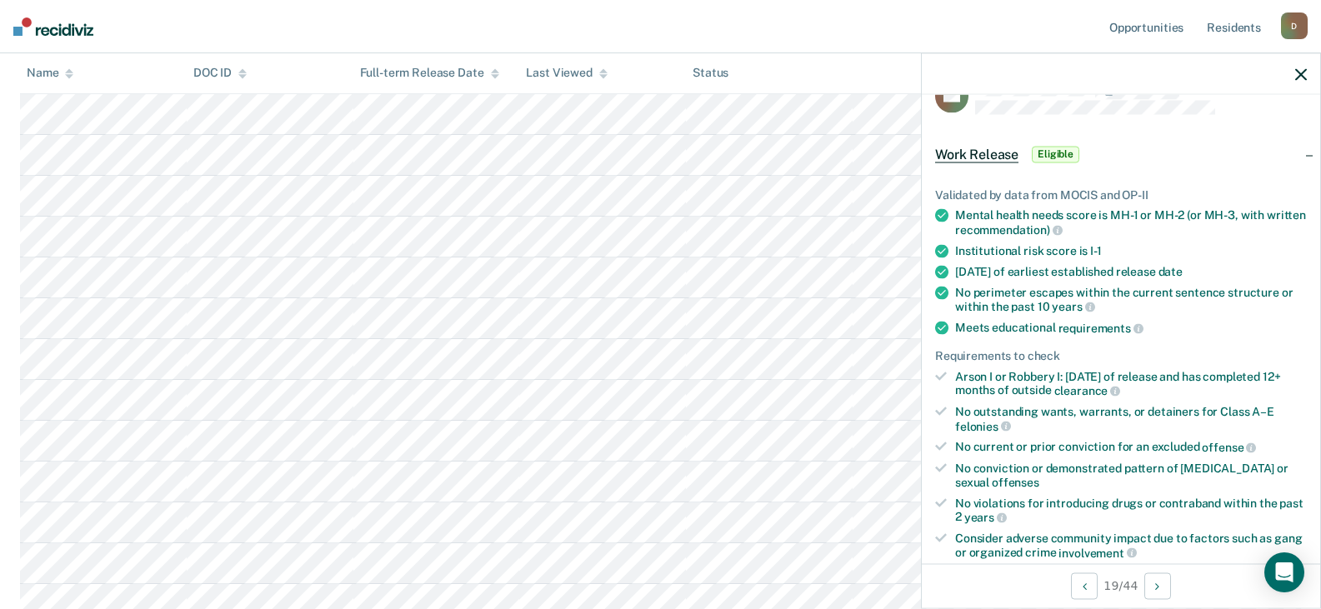
scroll to position [369, 0]
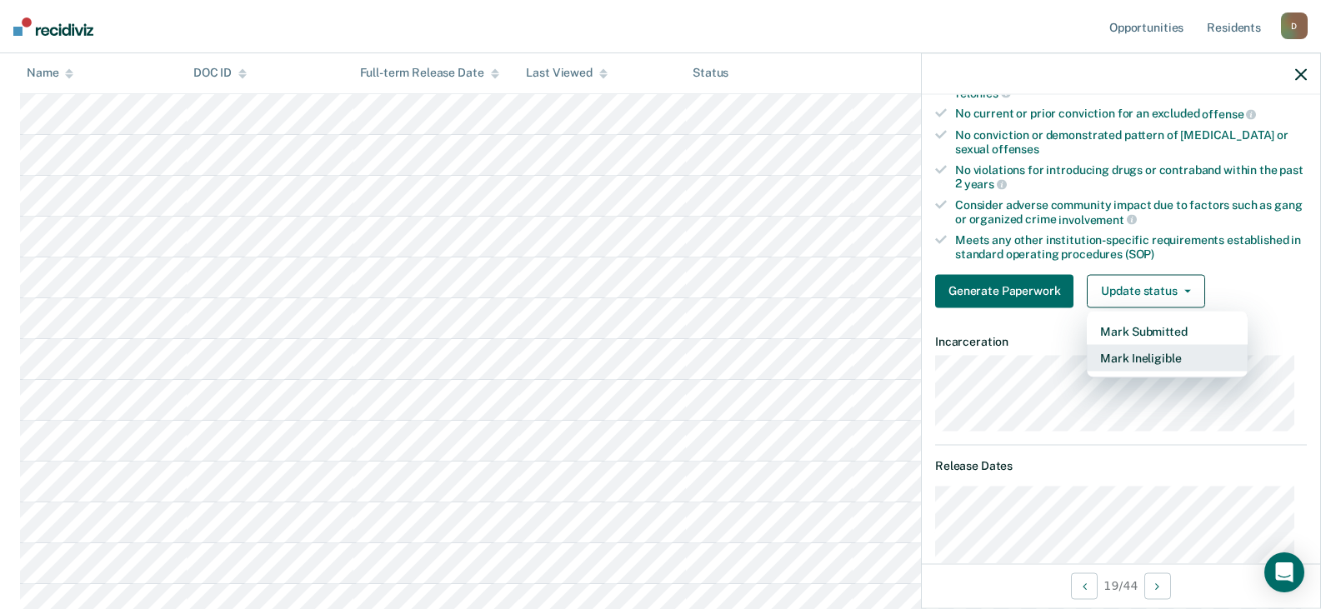
click at [1150, 366] on button "Mark Ineligible" at bounding box center [1167, 357] width 161 height 27
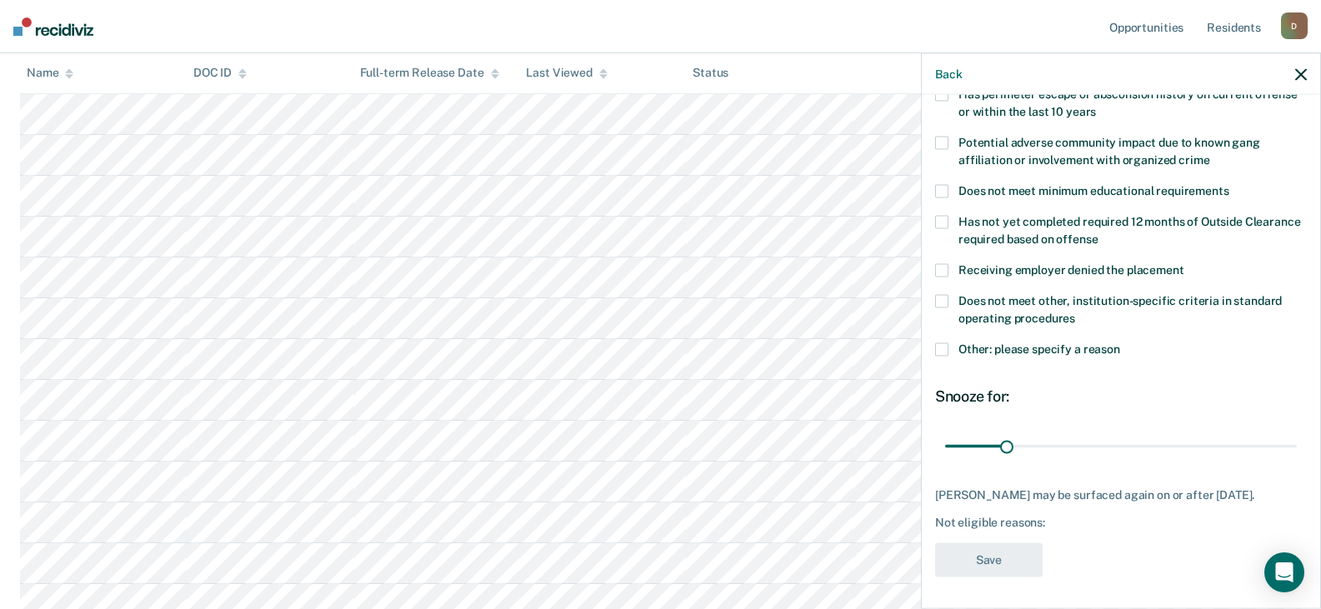
scroll to position [100, 0]
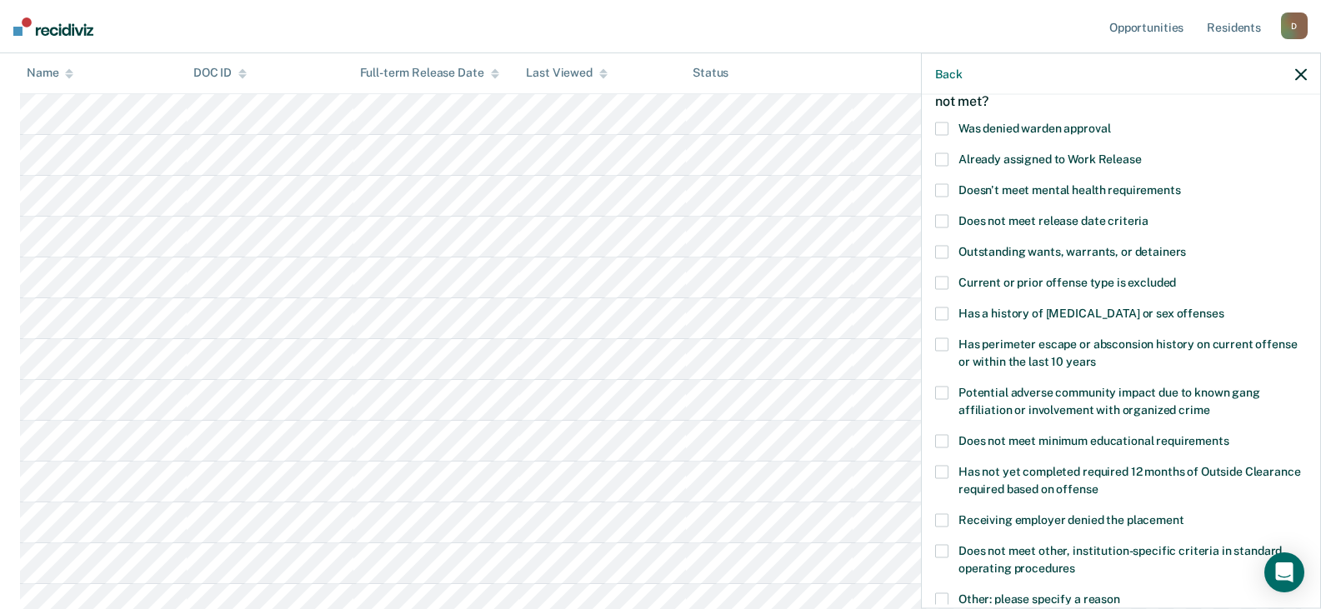
click at [948, 310] on span at bounding box center [941, 313] width 13 height 13
click at [1224, 307] on input "Has a history of [MEDICAL_DATA] or sex offenses" at bounding box center [1224, 307] width 0 height 0
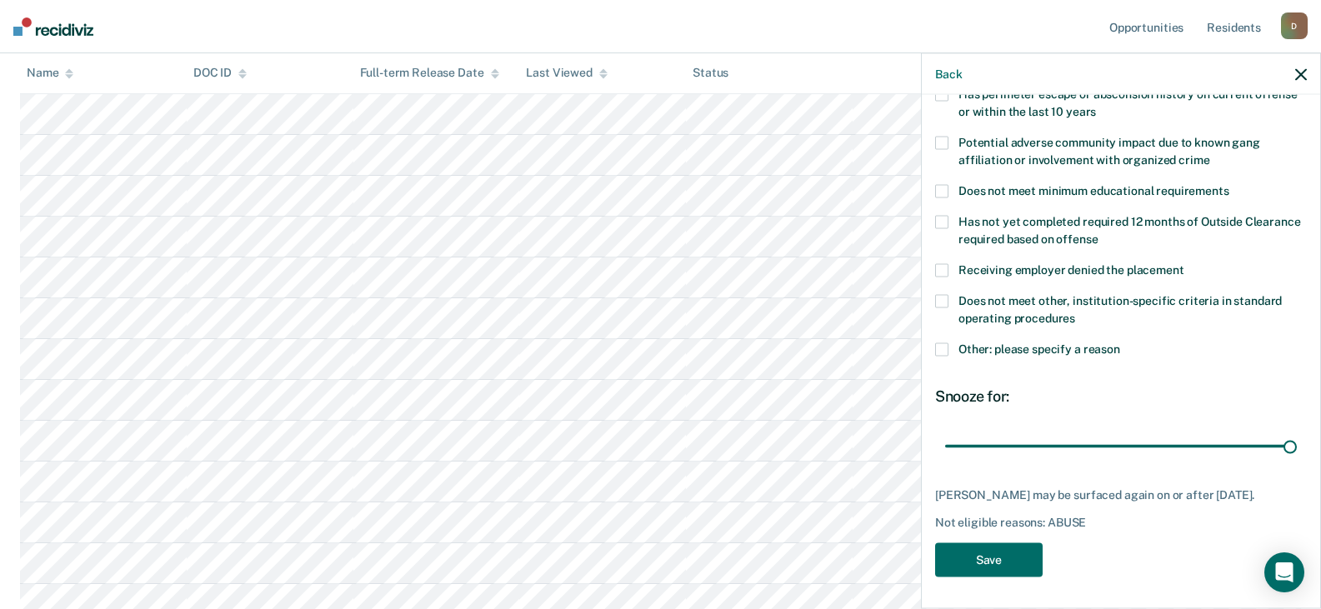
drag, startPoint x: 1003, startPoint y: 438, endPoint x: 1292, endPoint y: 429, distance: 289.4
type input "180"
click at [1292, 432] on input "range" at bounding box center [1121, 446] width 352 height 29
click at [1005, 561] on button "Save" at bounding box center [989, 560] width 108 height 34
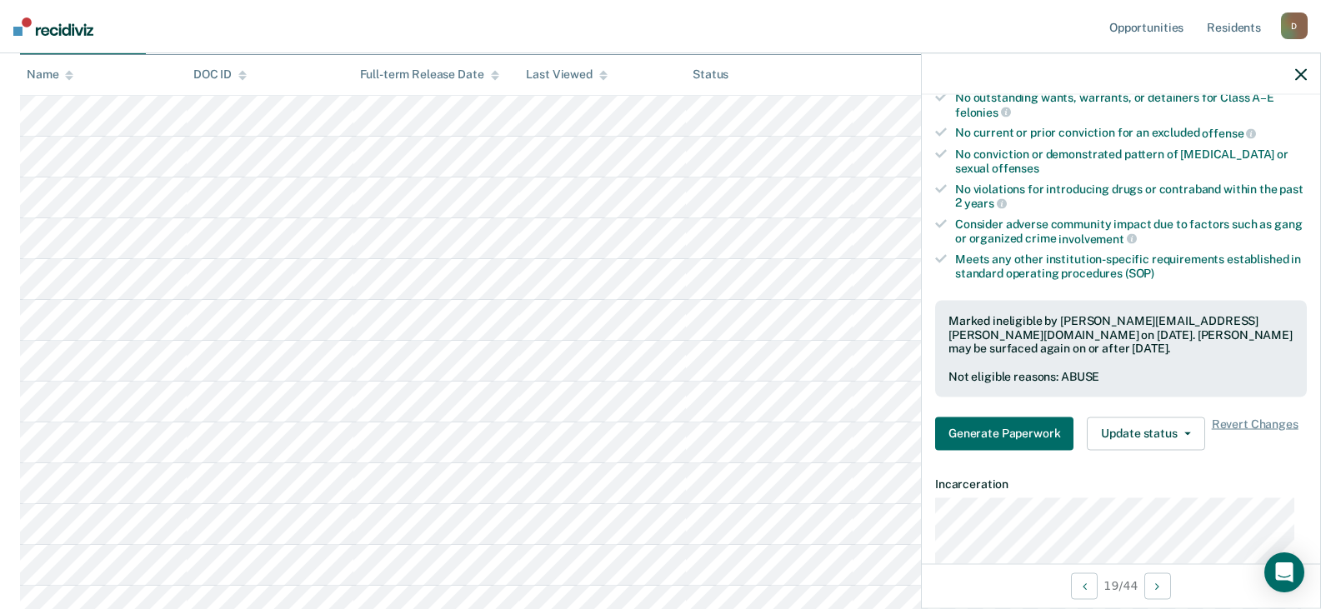
scroll to position [0, 0]
